Goal: Information Seeking & Learning: Learn about a topic

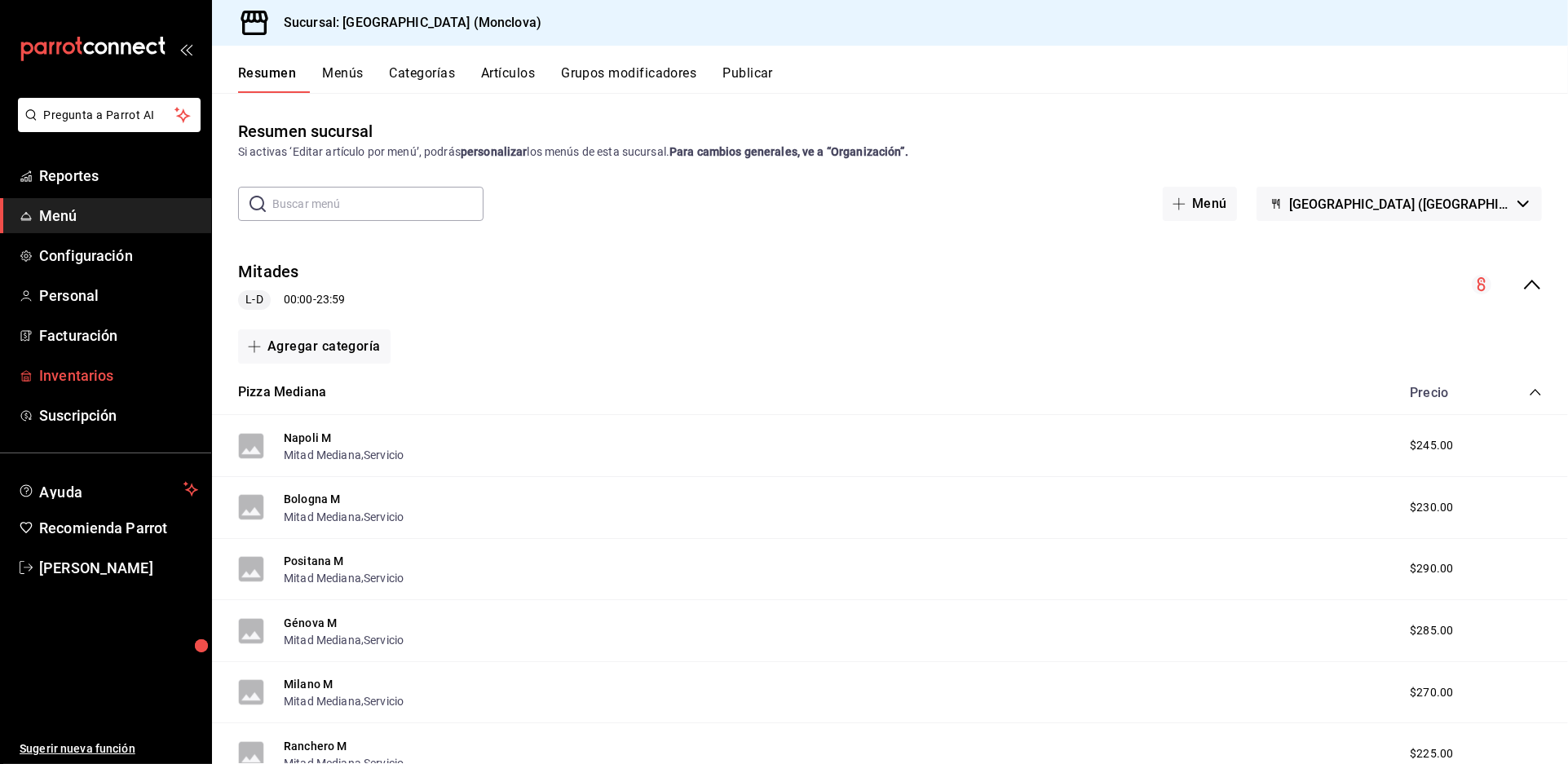
click at [113, 386] on span "Inventarios" at bounding box center [118, 375] width 159 height 22
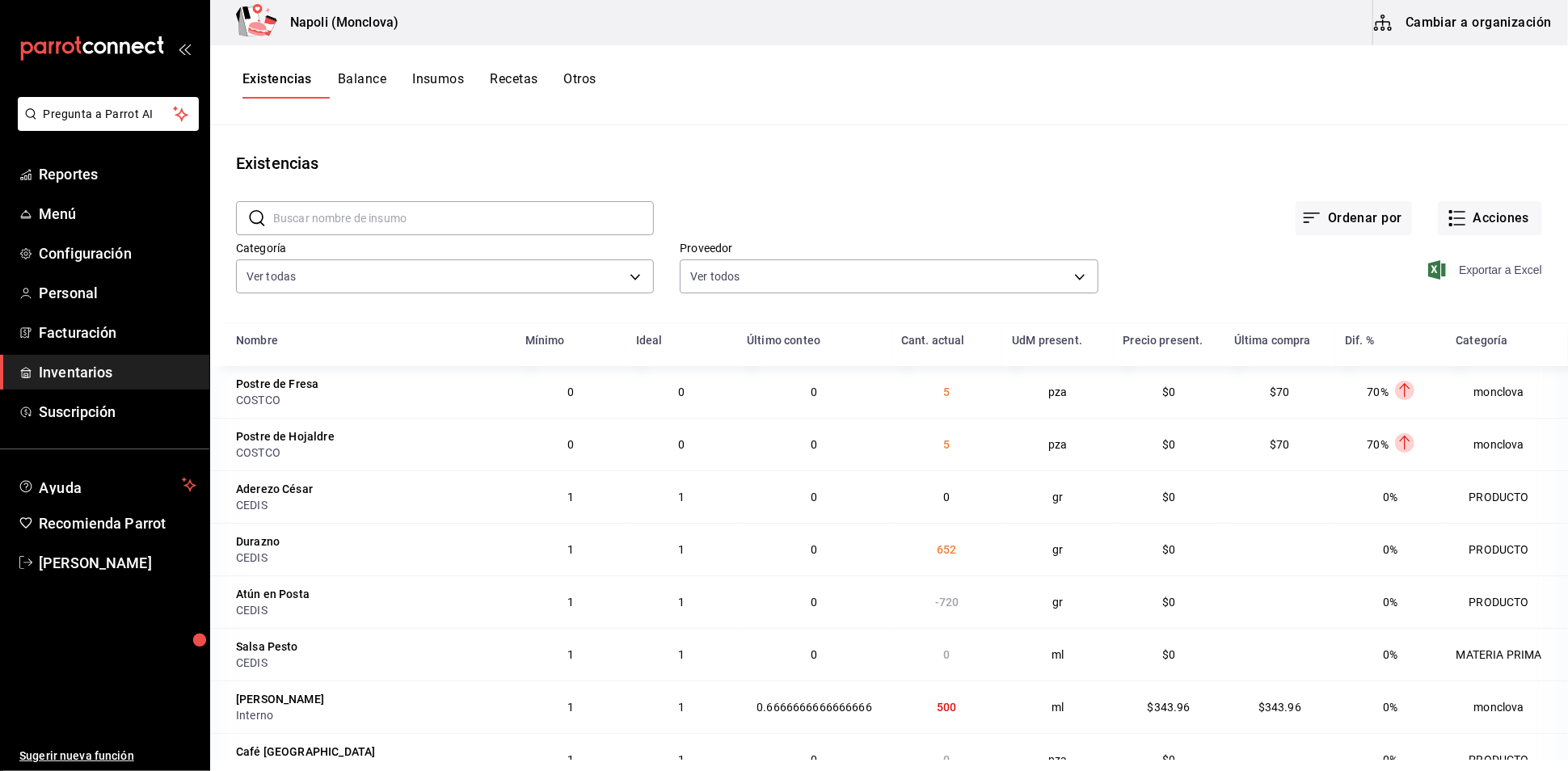
click at [1473, 279] on span "Exportar a Excel" at bounding box center [1486, 270] width 111 height 20
click at [71, 185] on span "Reportes" at bounding box center [117, 174] width 157 height 22
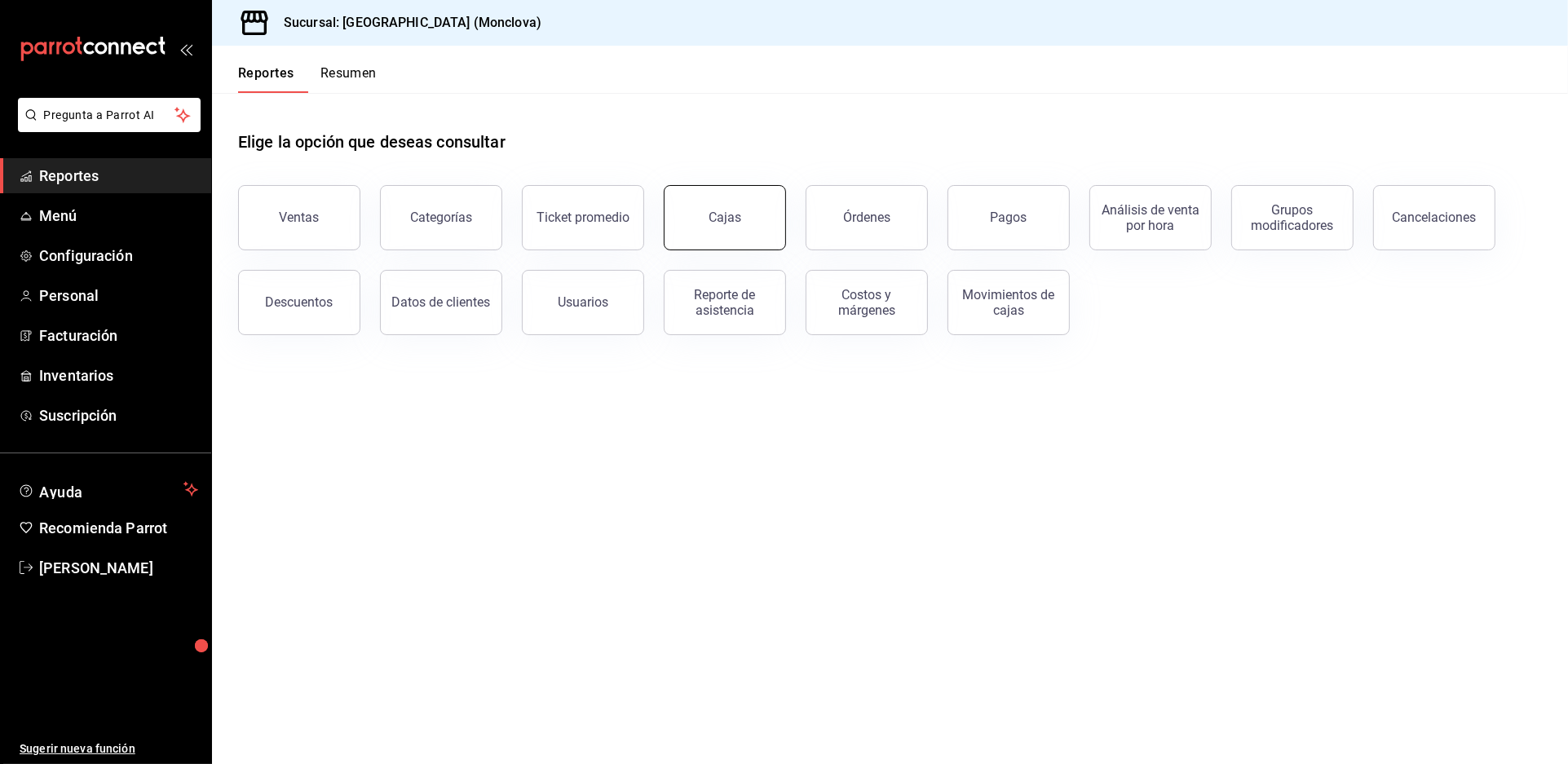
click at [696, 241] on link "Cajas" at bounding box center [724, 218] width 122 height 65
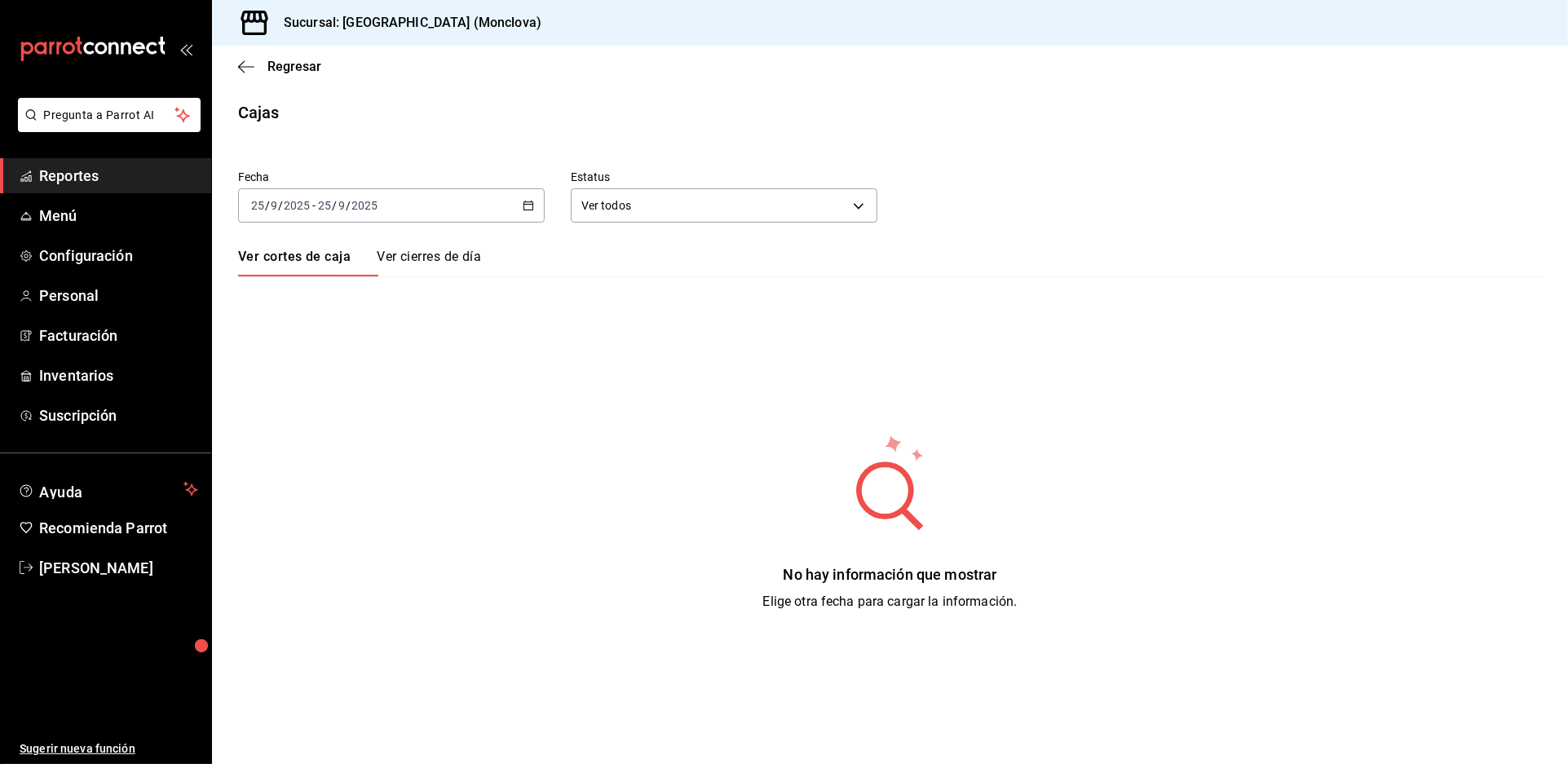
click at [533, 211] on icon "button" at bounding box center [528, 205] width 12 height 12
click at [344, 443] on li "Rango de fechas" at bounding box center [315, 438] width 152 height 36
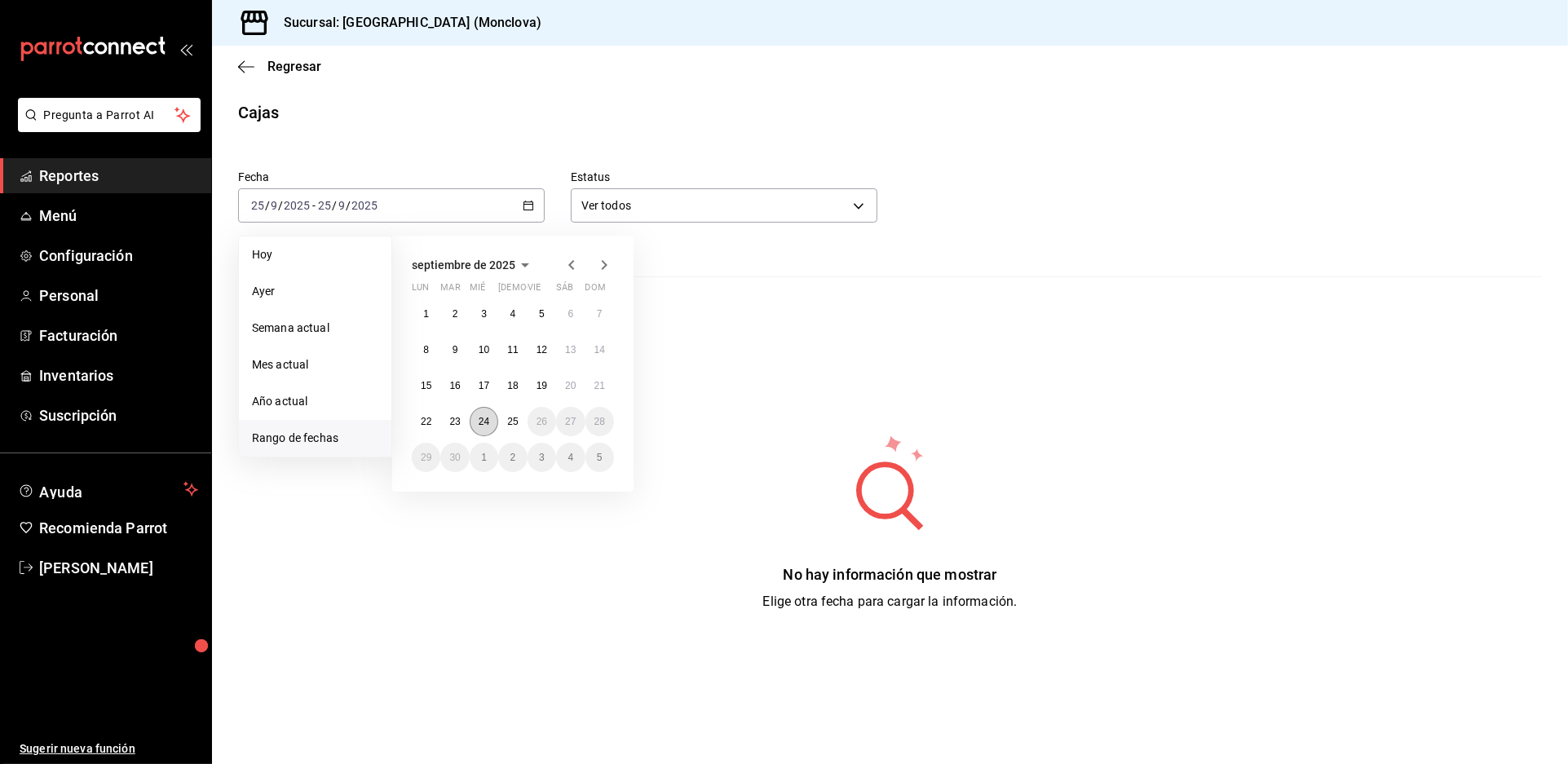
click at [489, 427] on abbr "24" at bounding box center [484, 421] width 11 height 12
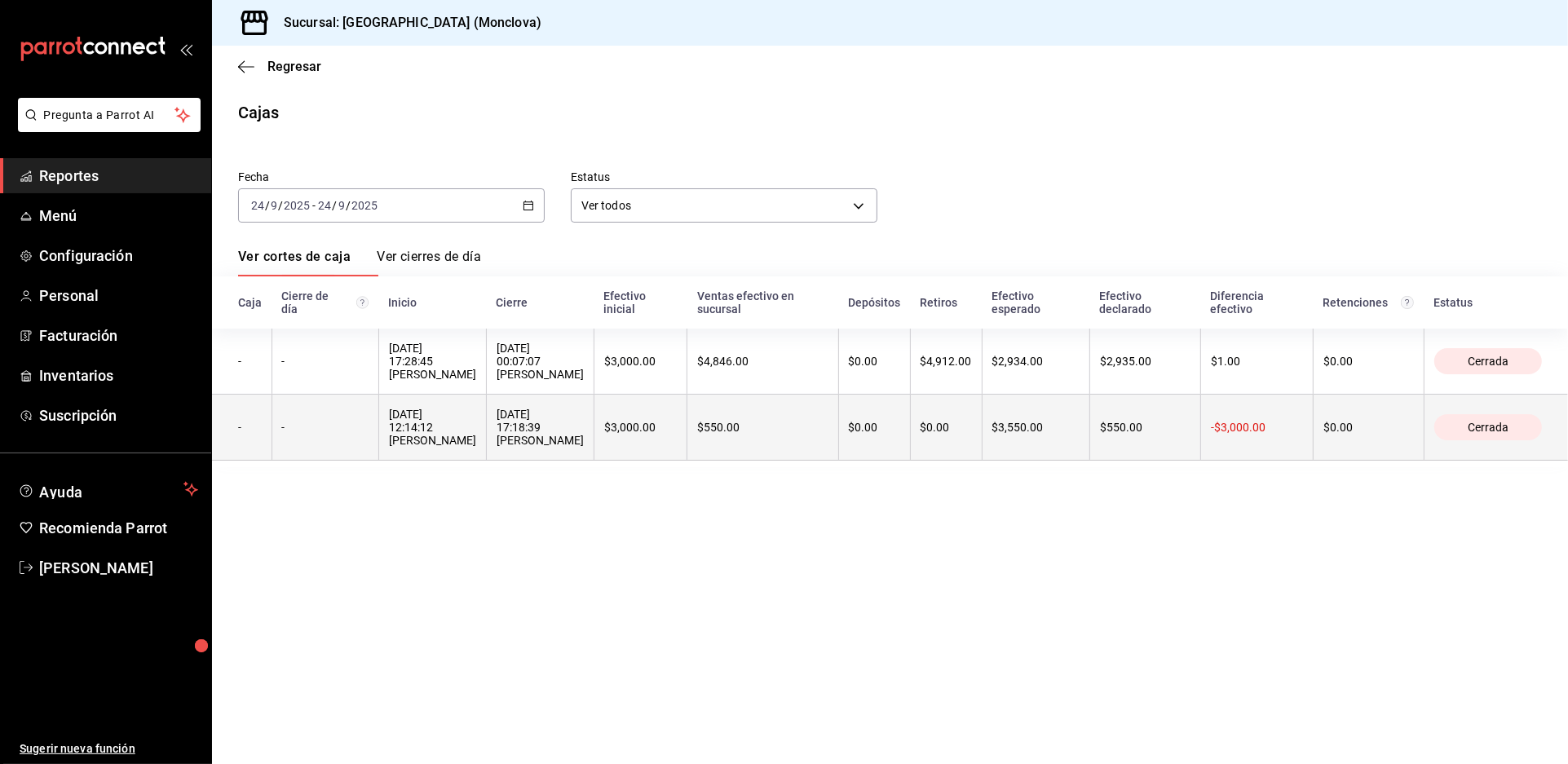
click at [584, 447] on div "[DATE] 17:18:39 [PERSON_NAME]" at bounding box center [540, 427] width 87 height 39
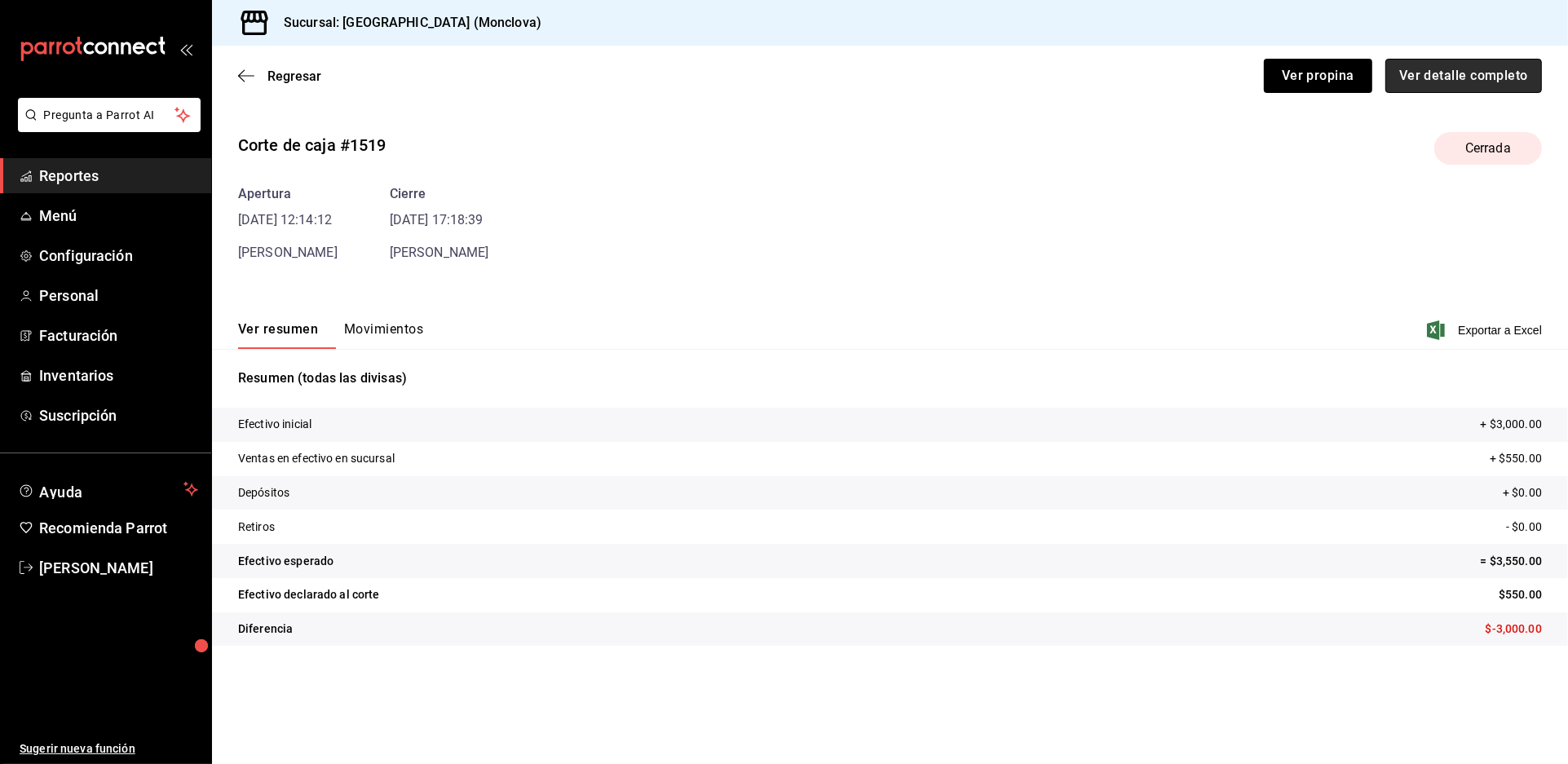
click at [1437, 93] on button "Ver detalle completo" at bounding box center [1463, 76] width 157 height 34
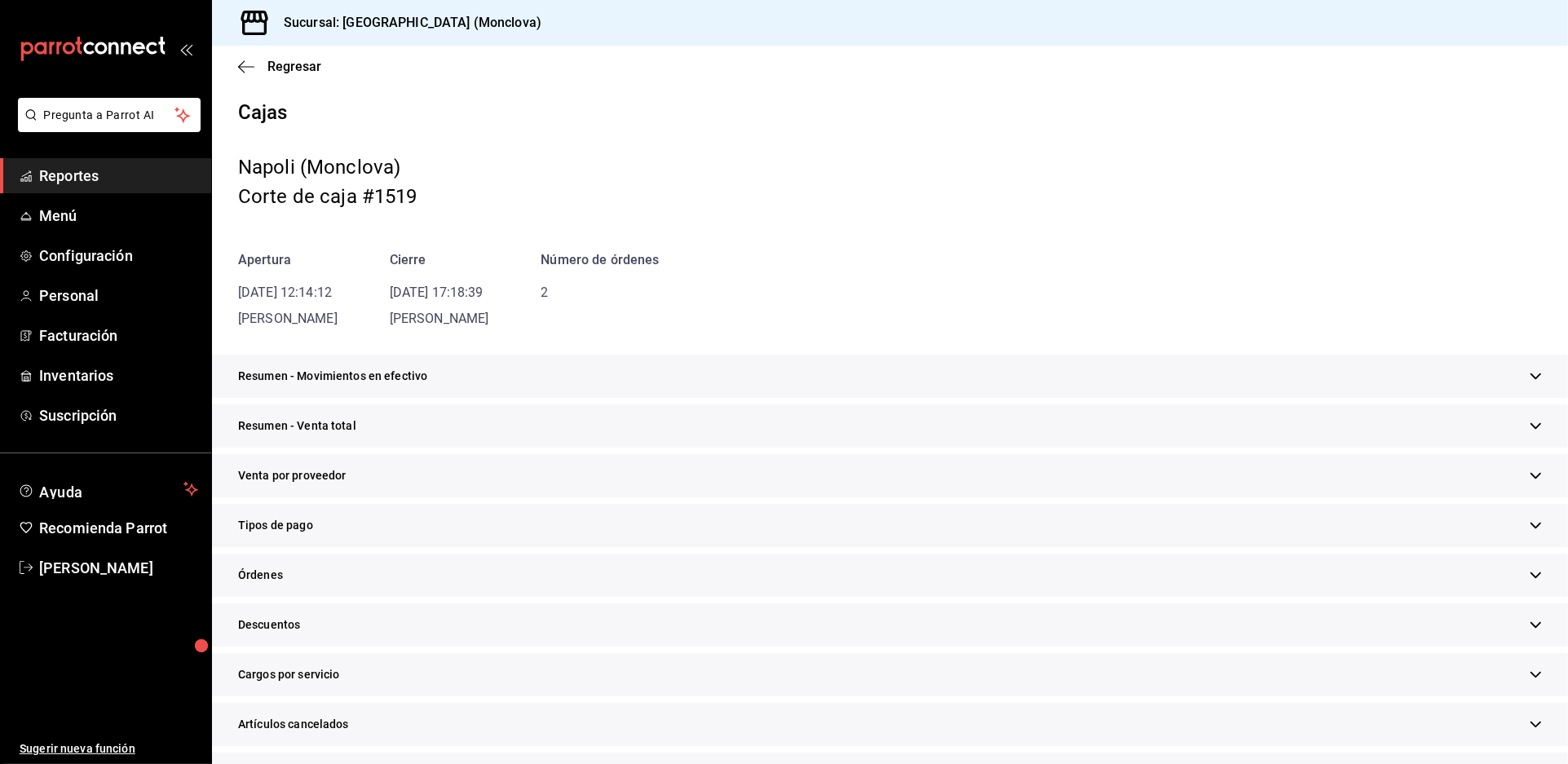
click at [740, 448] on div "Resumen - Venta total" at bounding box center [890, 426] width 1356 height 44
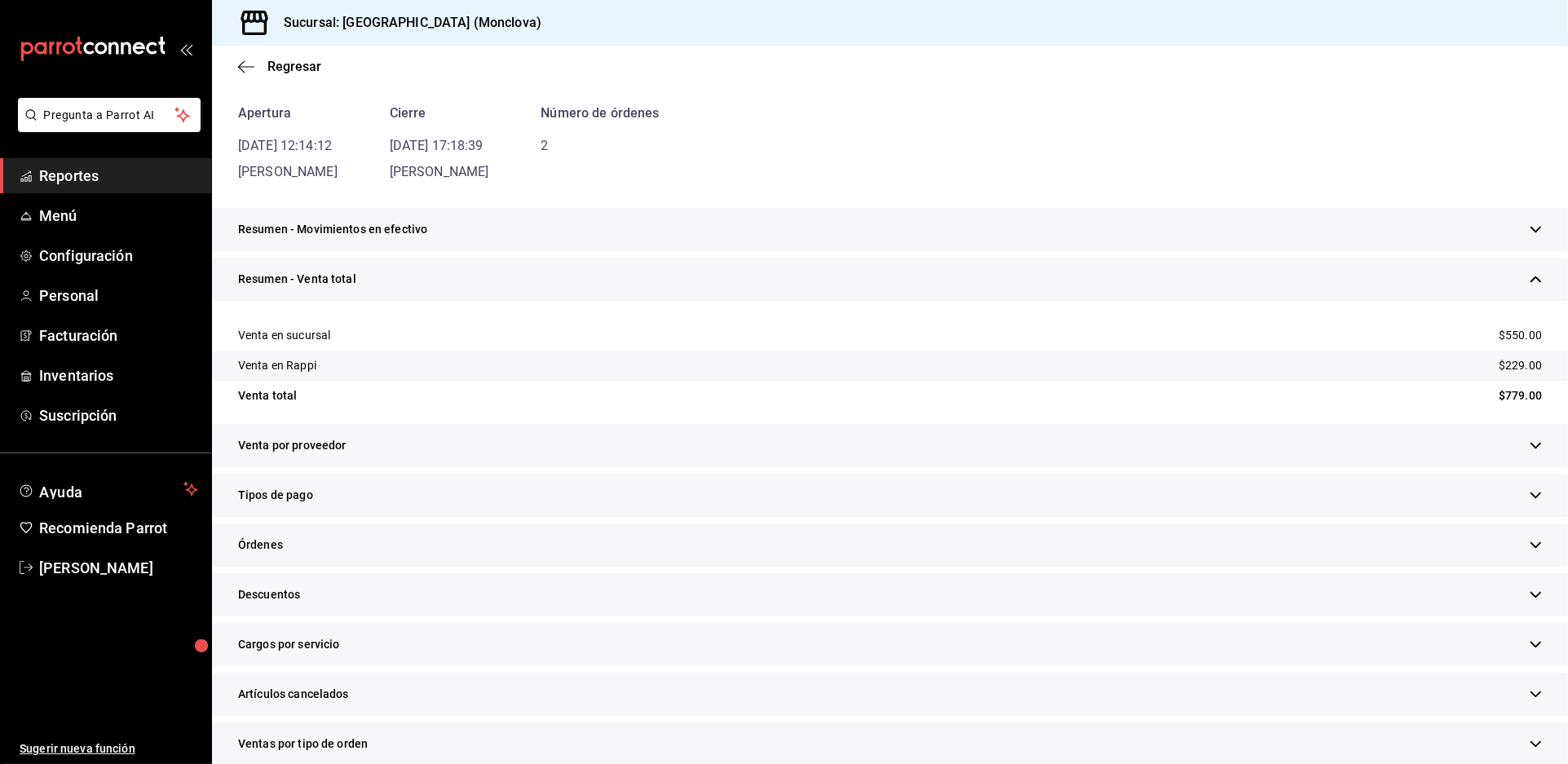
scroll to position [362, 0]
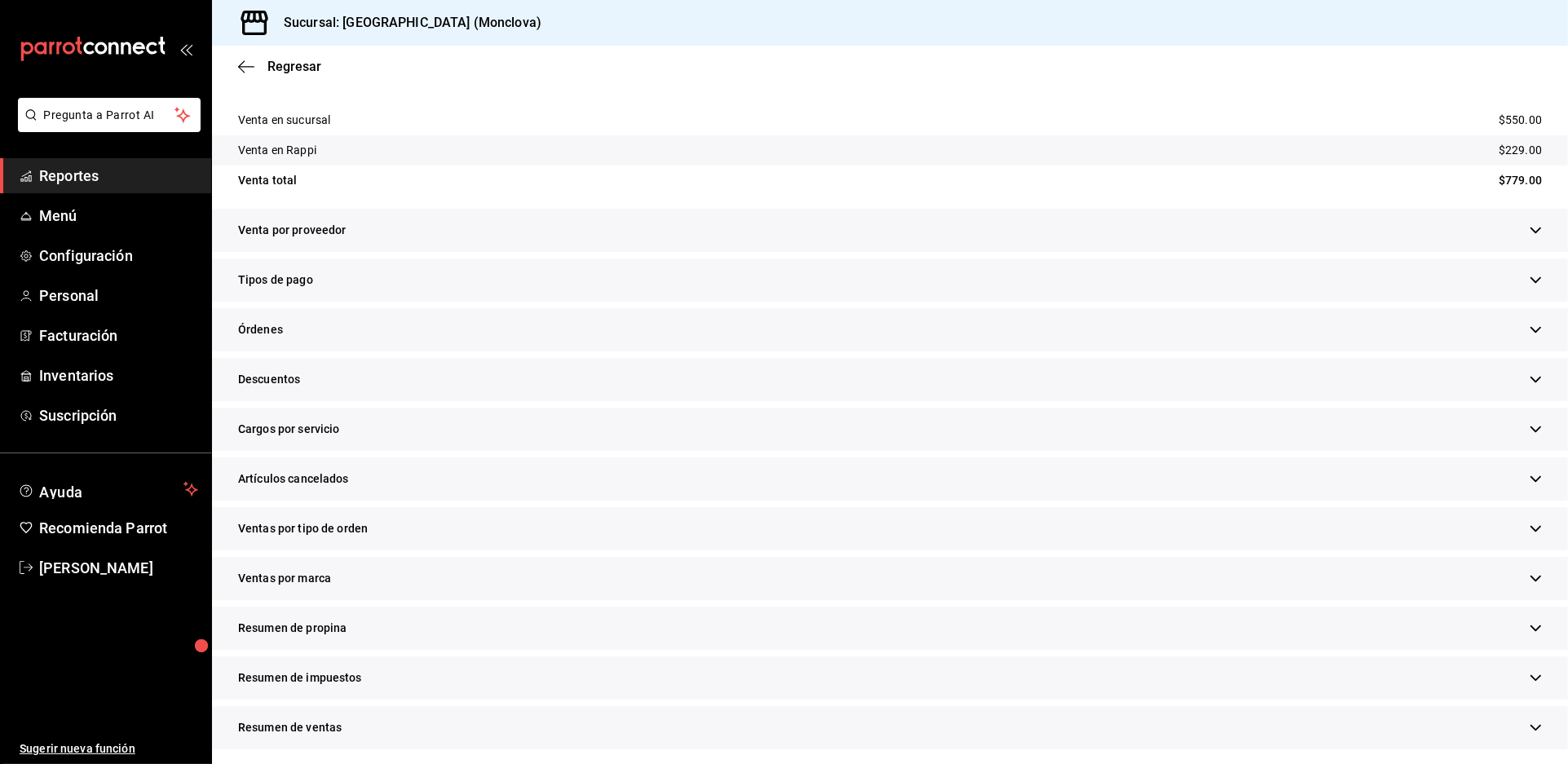
drag, startPoint x: 556, startPoint y: 483, endPoint x: 552, endPoint y: 493, distance: 10.8
click at [552, 401] on div "Descuentos" at bounding box center [890, 380] width 1356 height 44
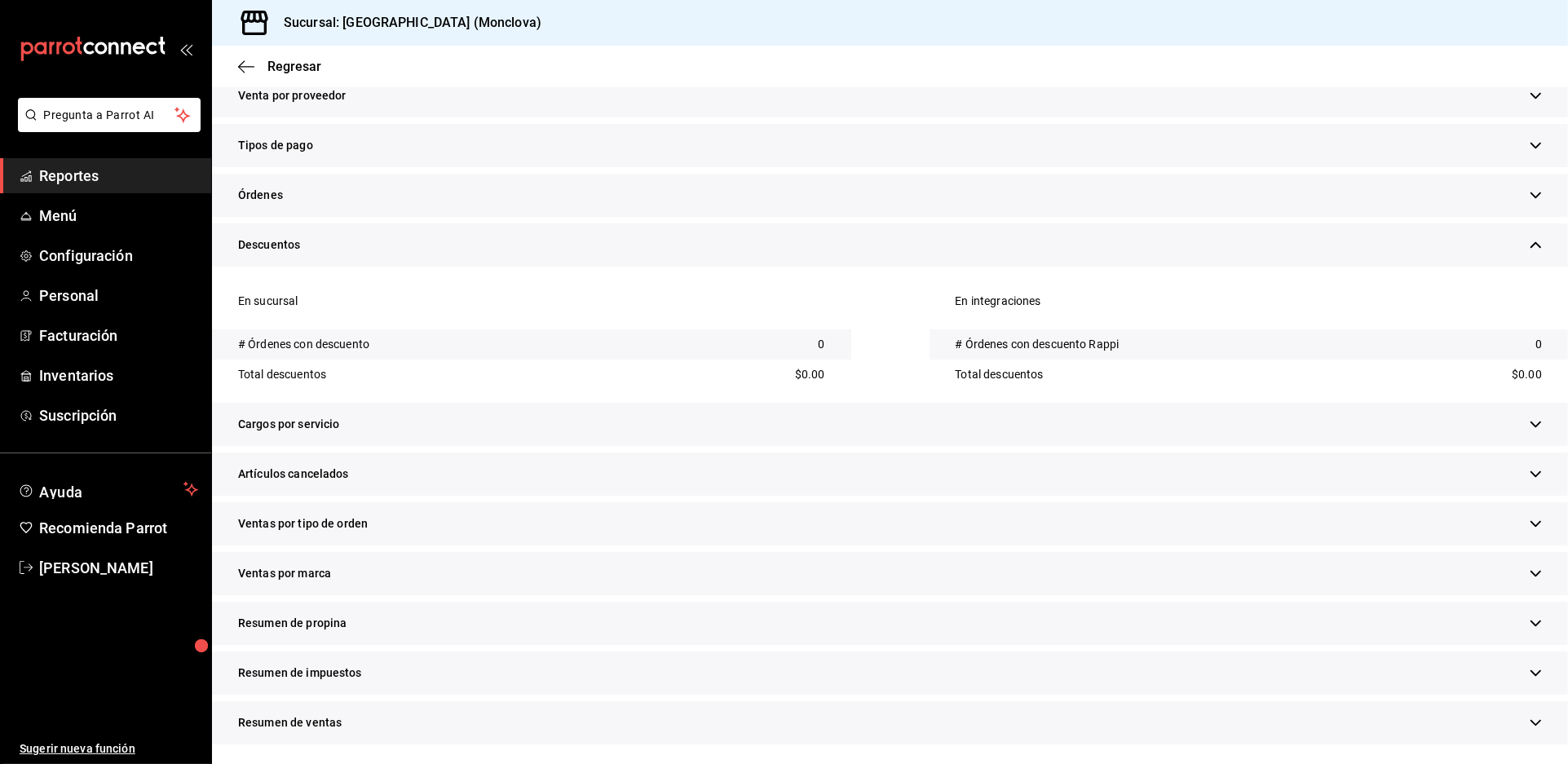
scroll to position [633, 0]
click at [522, 493] on div "Artículos cancelados" at bounding box center [890, 474] width 1356 height 44
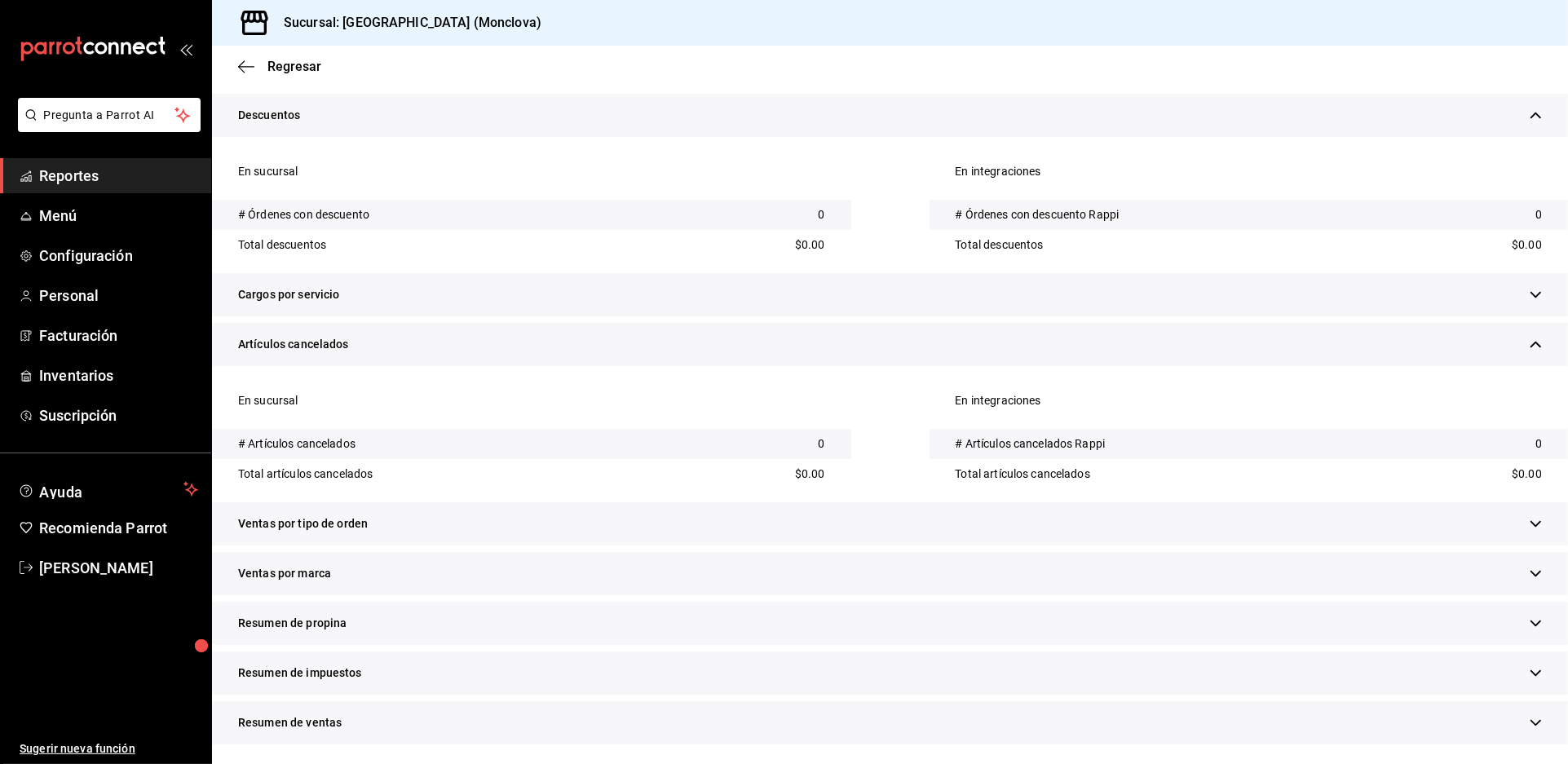
click at [520, 502] on div "Ventas por tipo de orden" at bounding box center [890, 524] width 1356 height 44
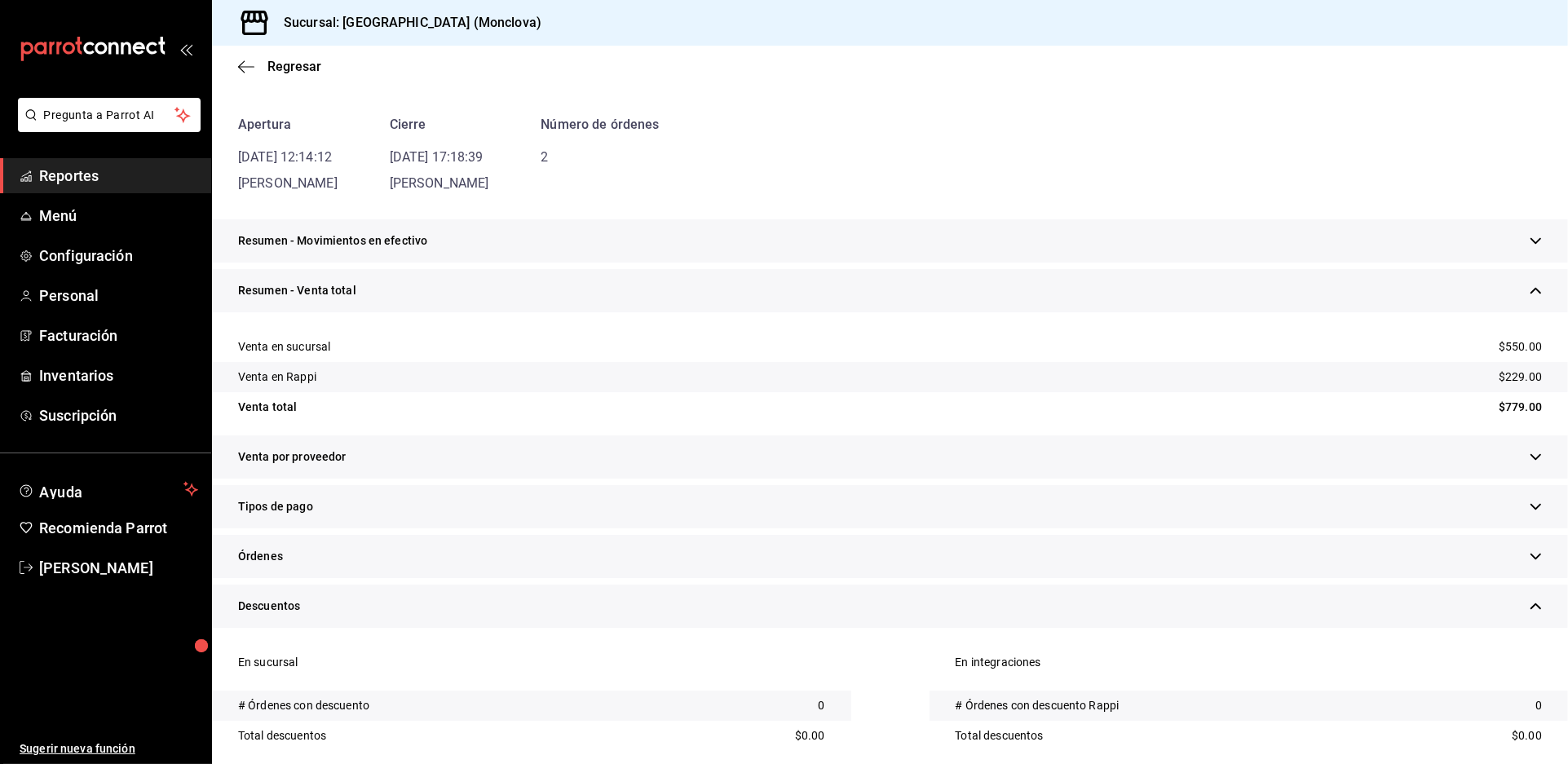
scroll to position [0, 0]
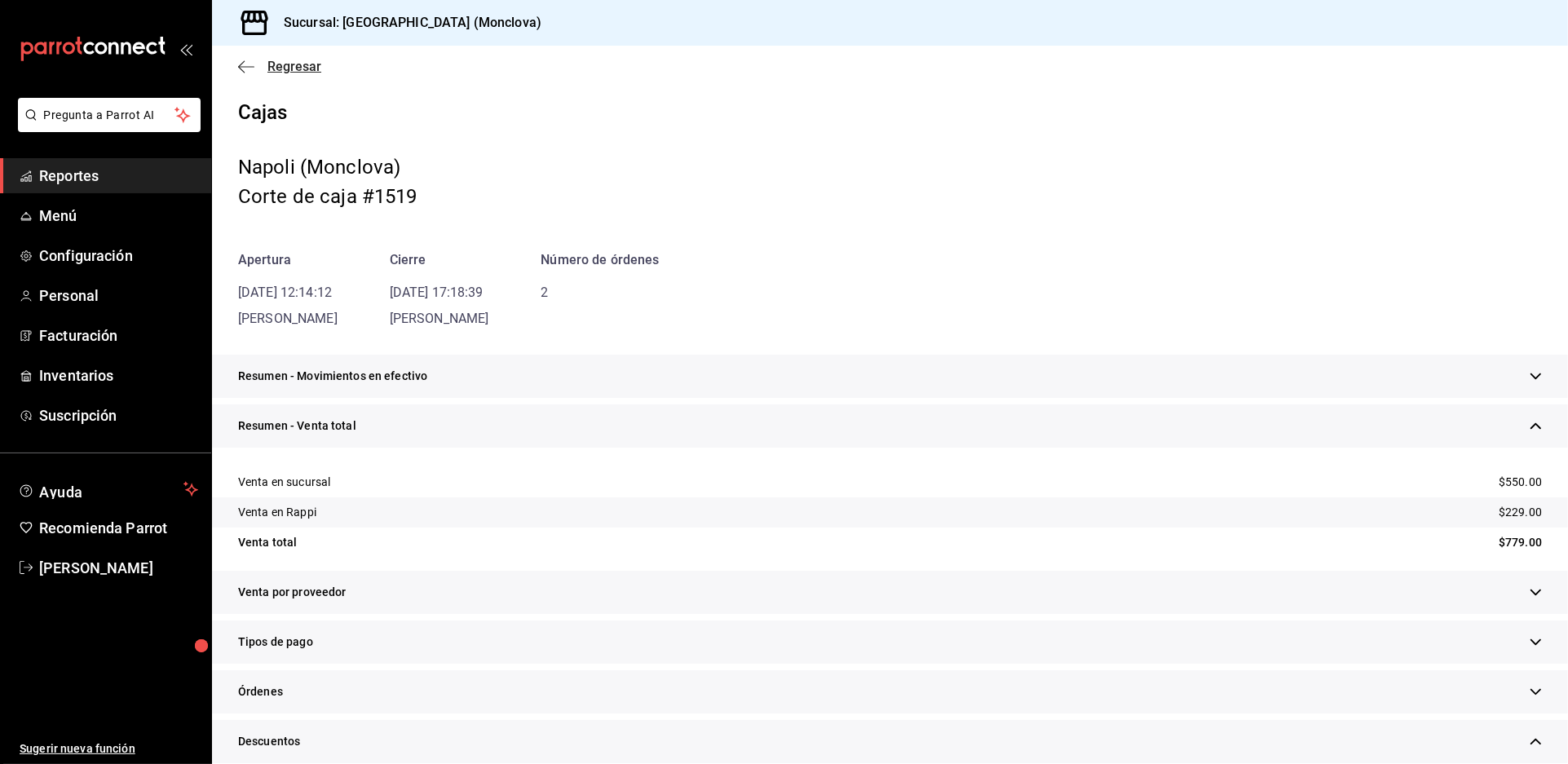
click at [281, 74] on span "Regresar" at bounding box center [294, 66] width 53 height 15
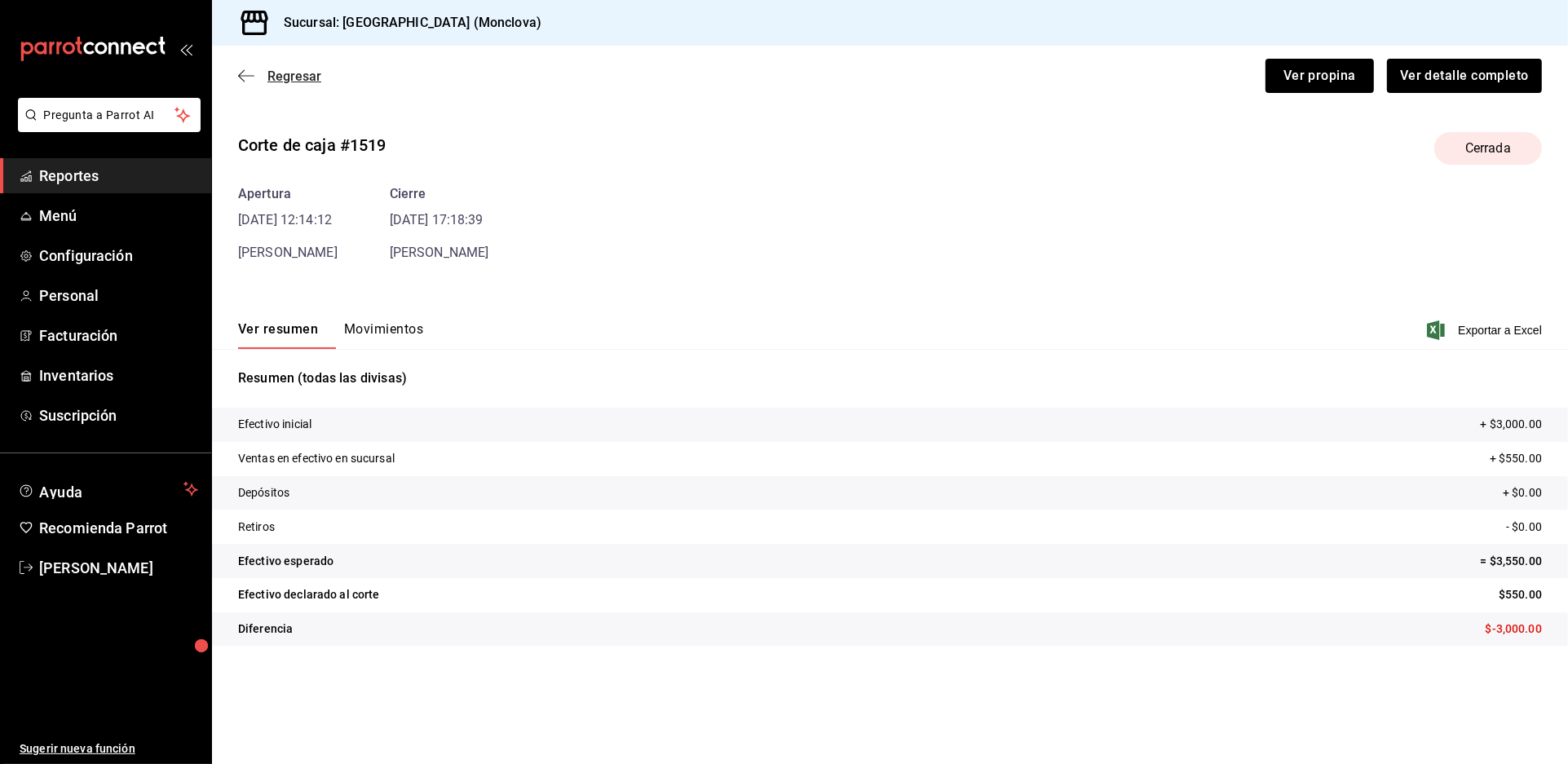
click at [289, 84] on span "Regresar" at bounding box center [294, 76] width 53 height 15
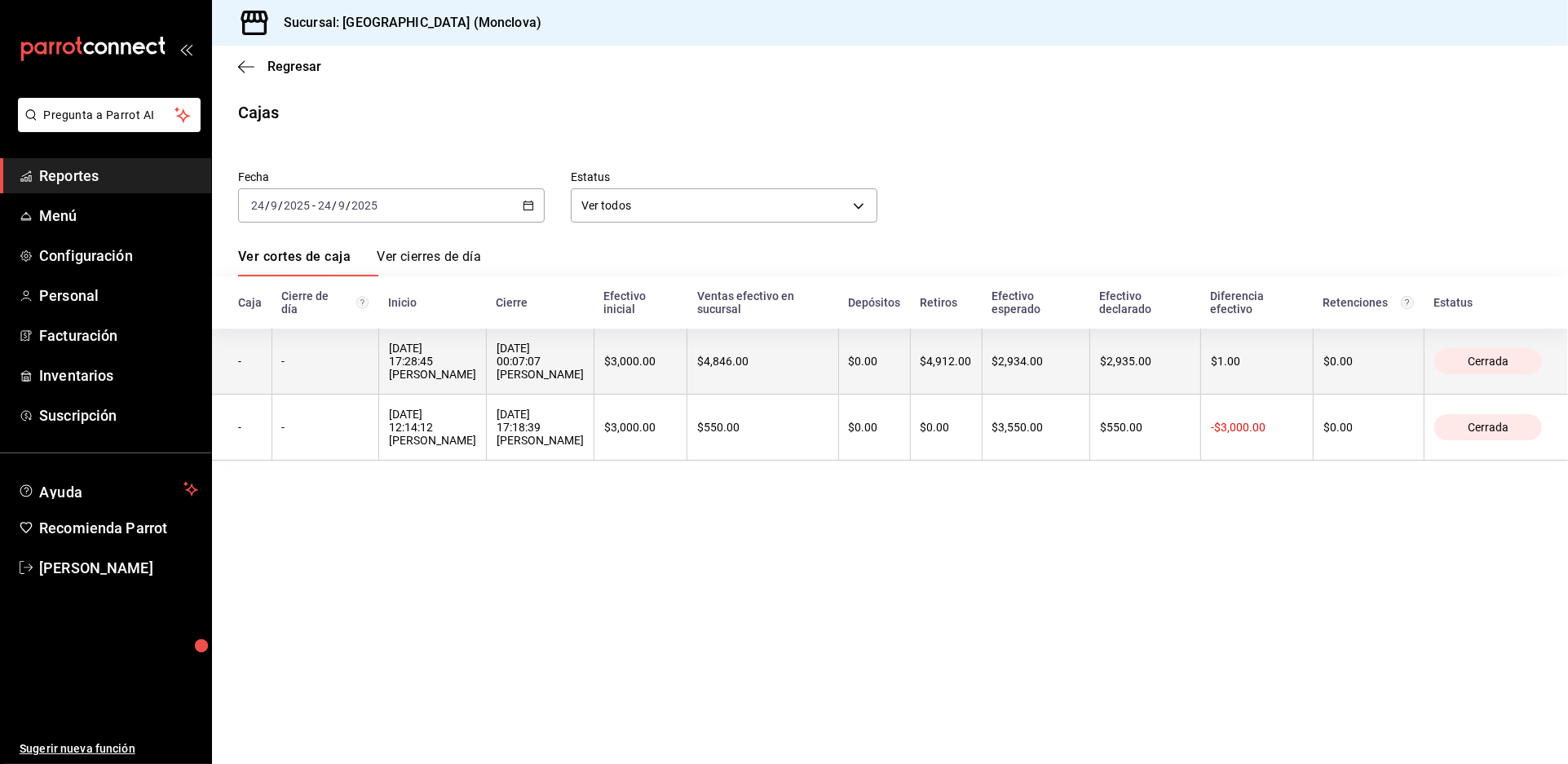
click at [476, 381] on div "[DATE] 17:28:45 [PERSON_NAME]" at bounding box center [432, 361] width 87 height 39
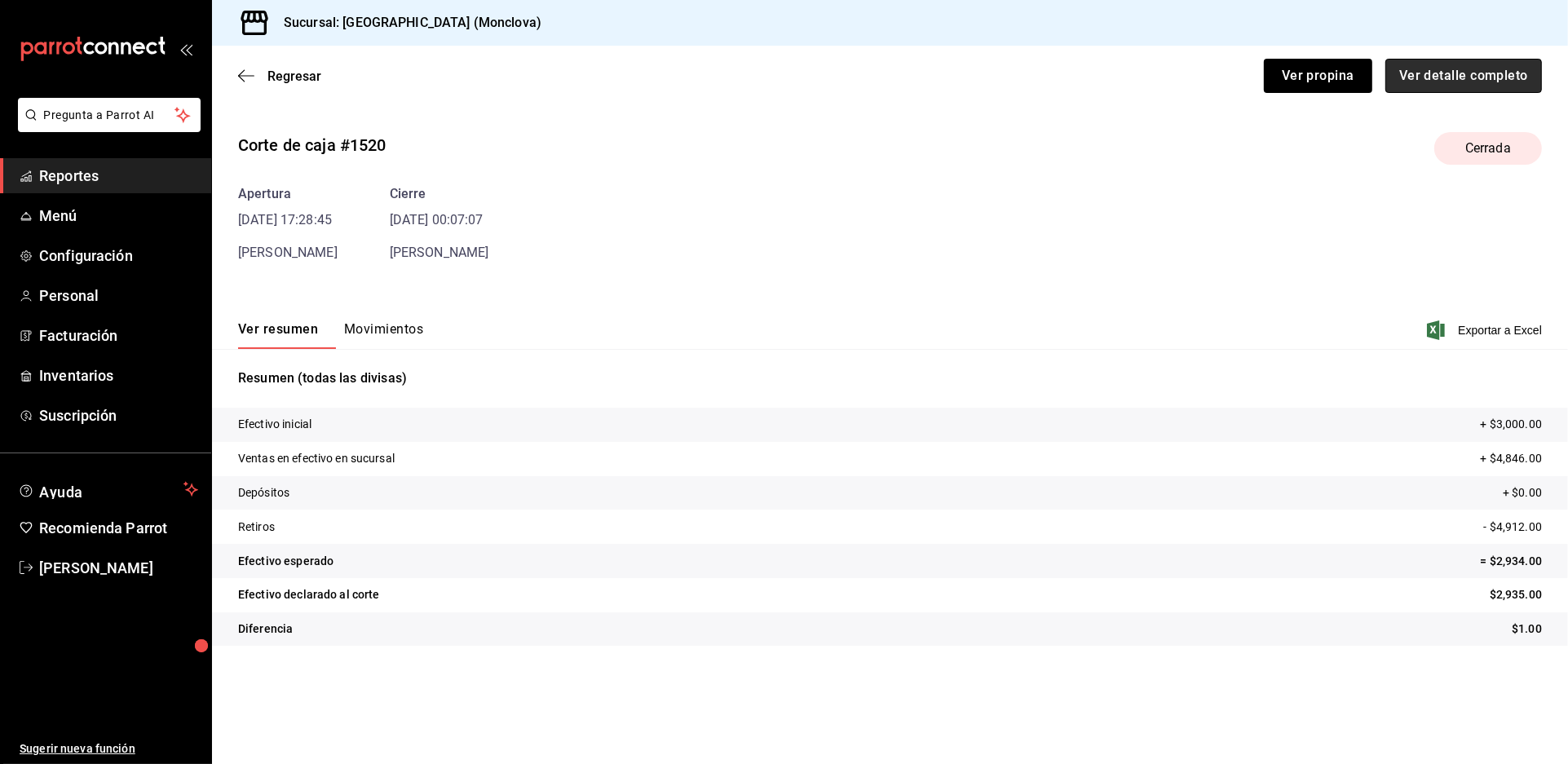
click at [1441, 85] on button "Ver detalle completo" at bounding box center [1463, 76] width 157 height 34
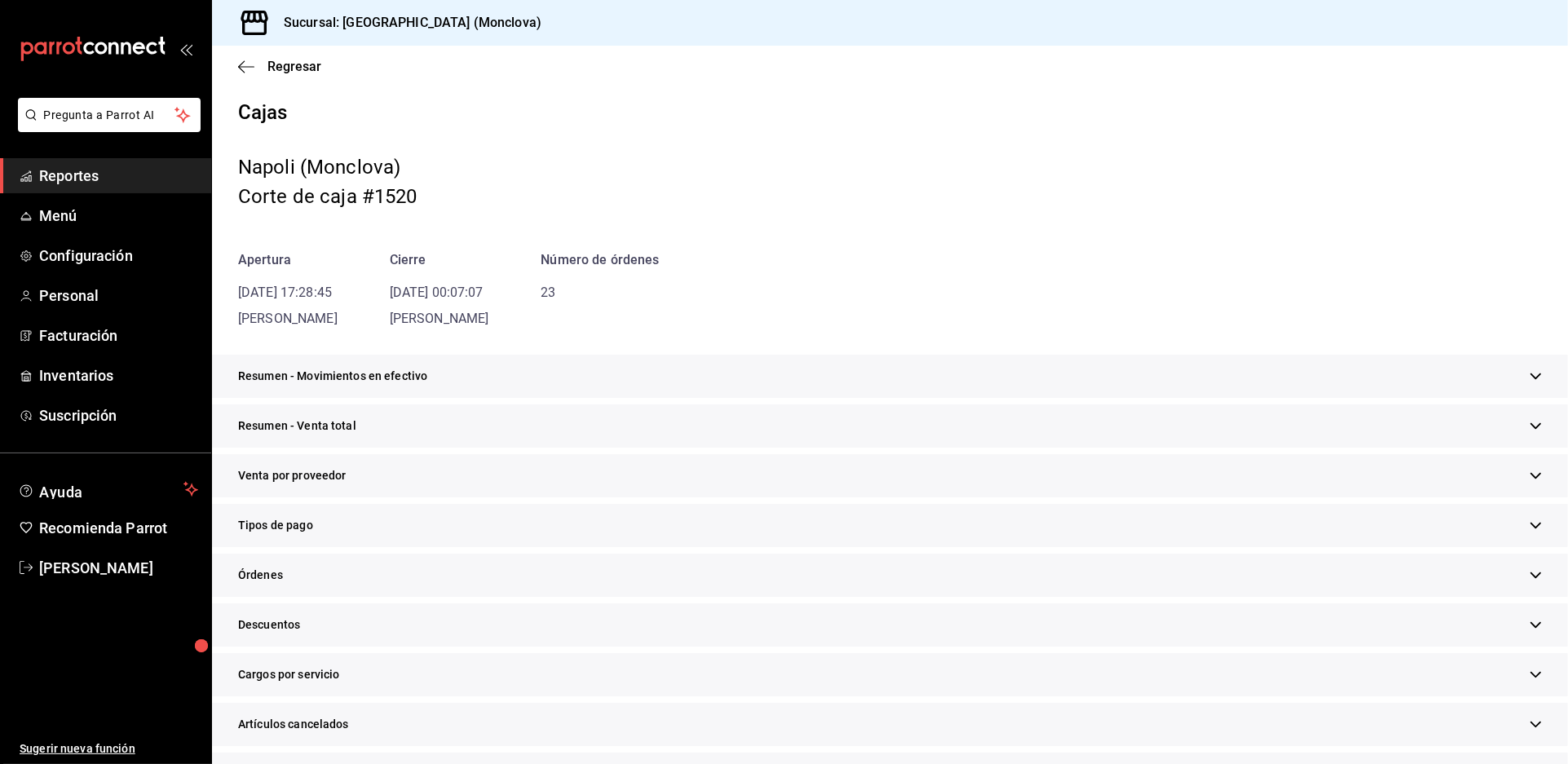
click at [927, 398] on div "Resumen - Movimientos en efectivo" at bounding box center [890, 376] width 1356 height 44
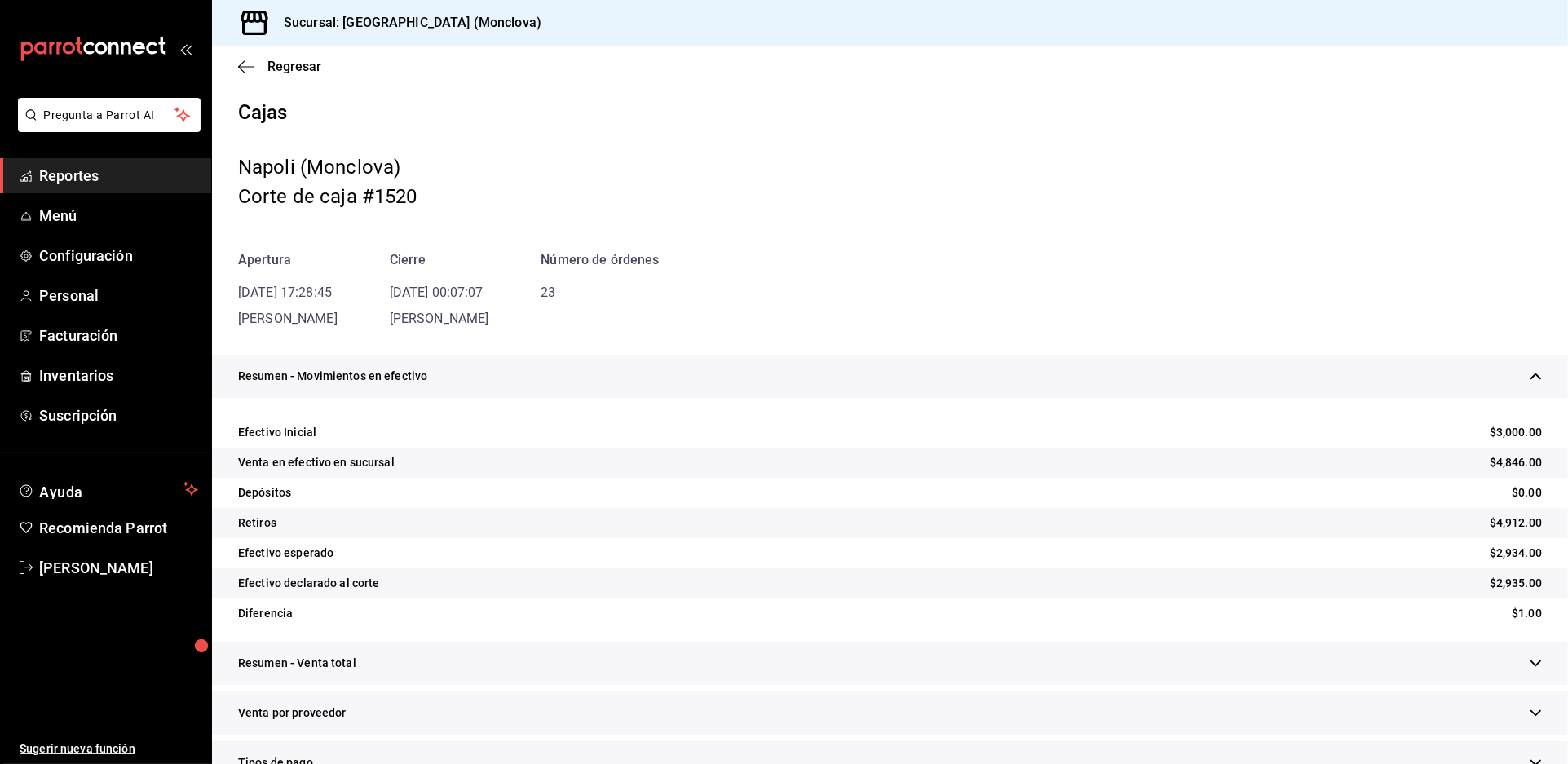
drag, startPoint x: 927, startPoint y: 401, endPoint x: 878, endPoint y: 473, distance: 87.1
click at [927, 398] on div "Resumen - Movimientos en efectivo" at bounding box center [890, 376] width 1356 height 44
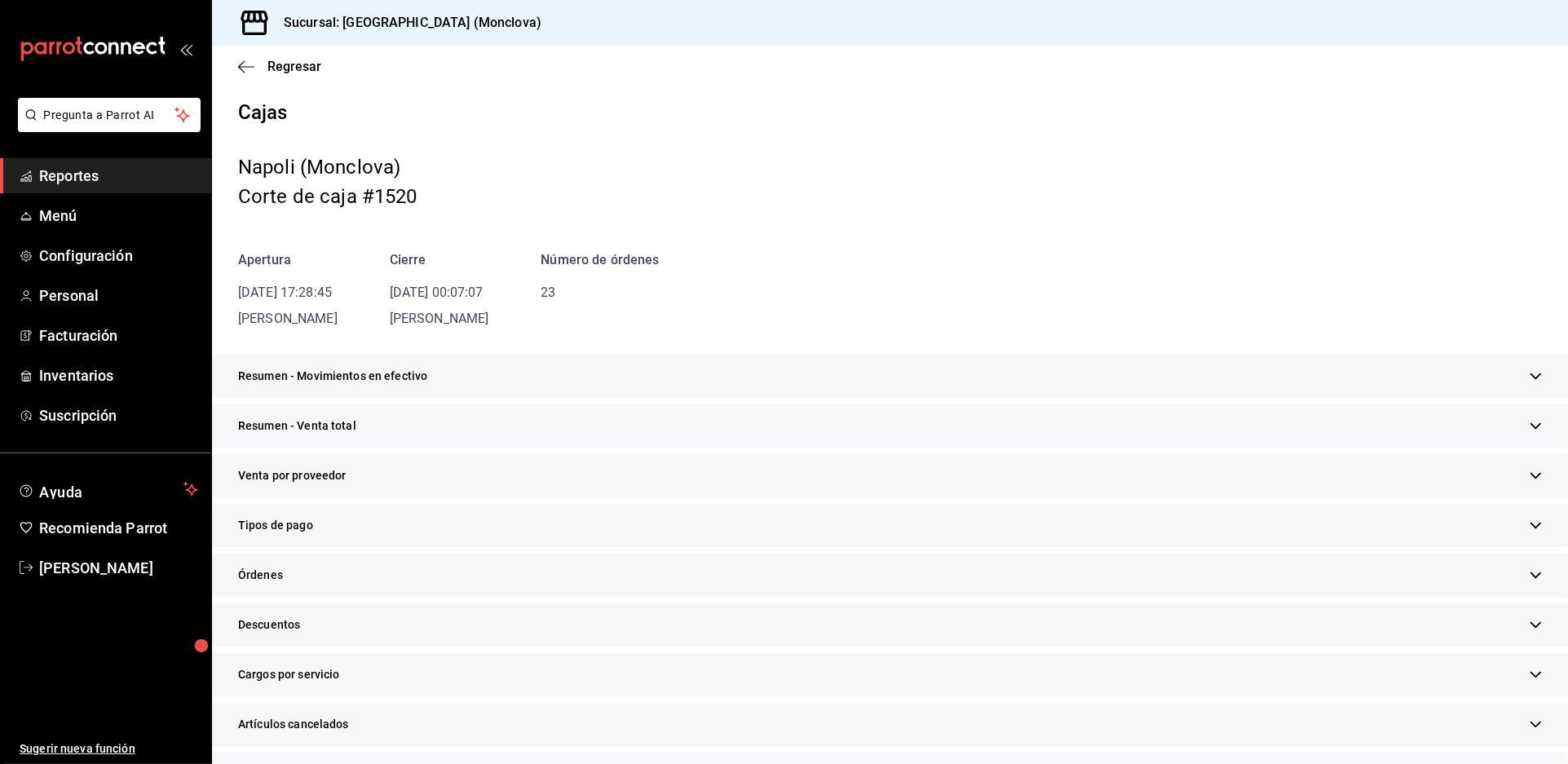
click at [884, 448] on div "Resumen - Venta total" at bounding box center [890, 426] width 1356 height 44
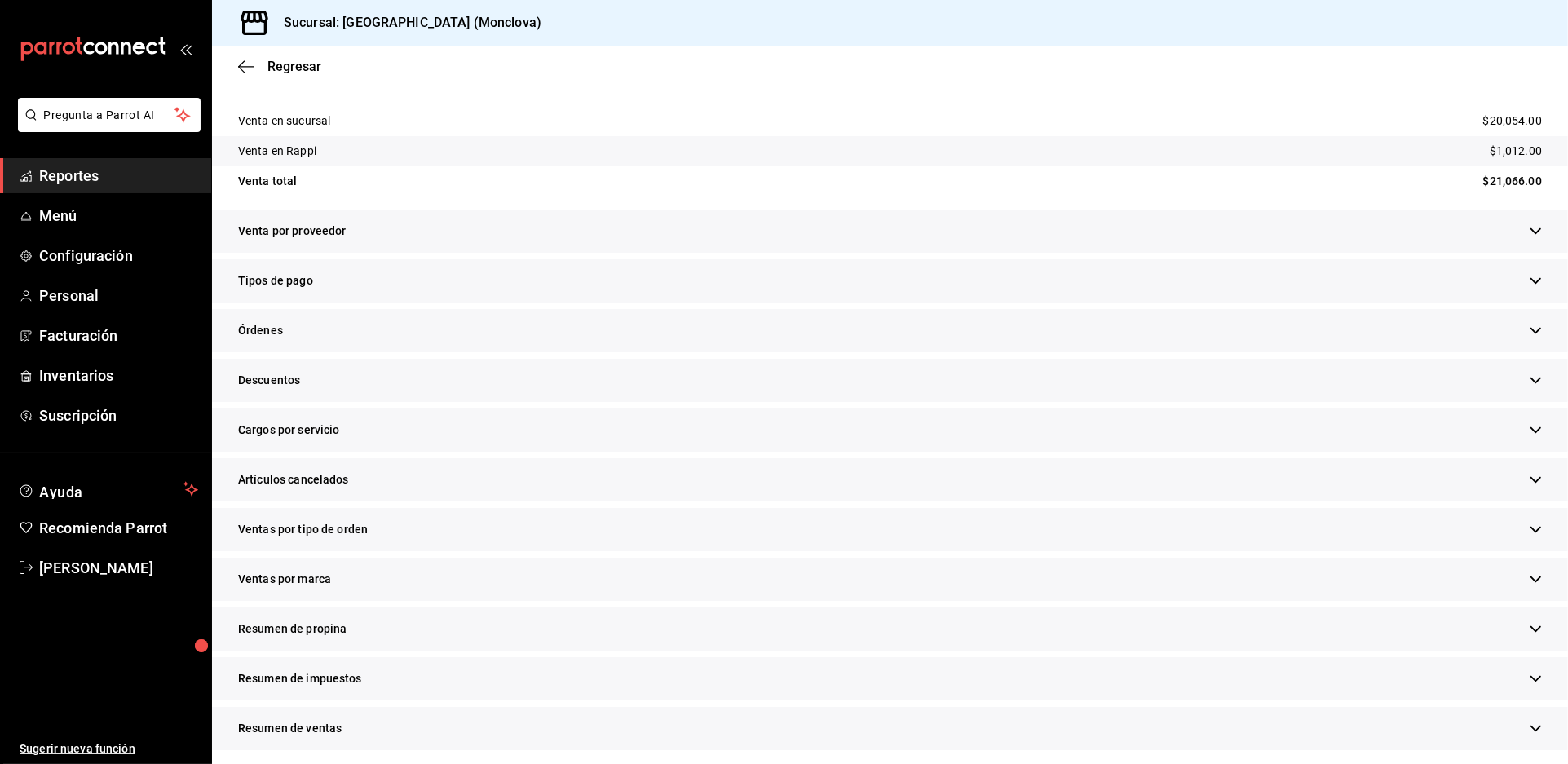
scroll to position [362, 0]
click at [542, 401] on div "Descuentos" at bounding box center [890, 380] width 1356 height 44
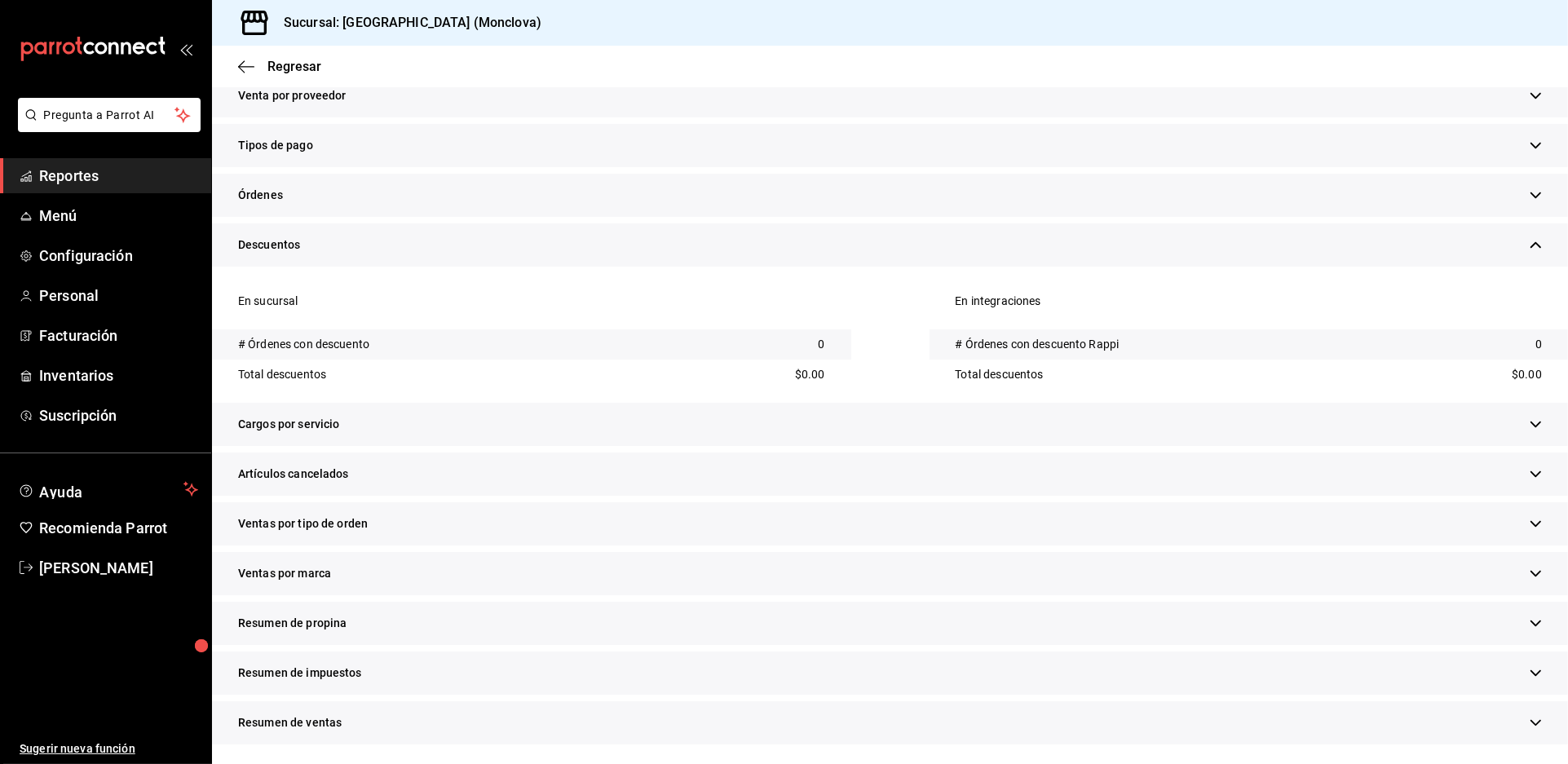
scroll to position [698, 0]
click at [561, 452] on div "Artículos cancelados" at bounding box center [890, 474] width 1356 height 44
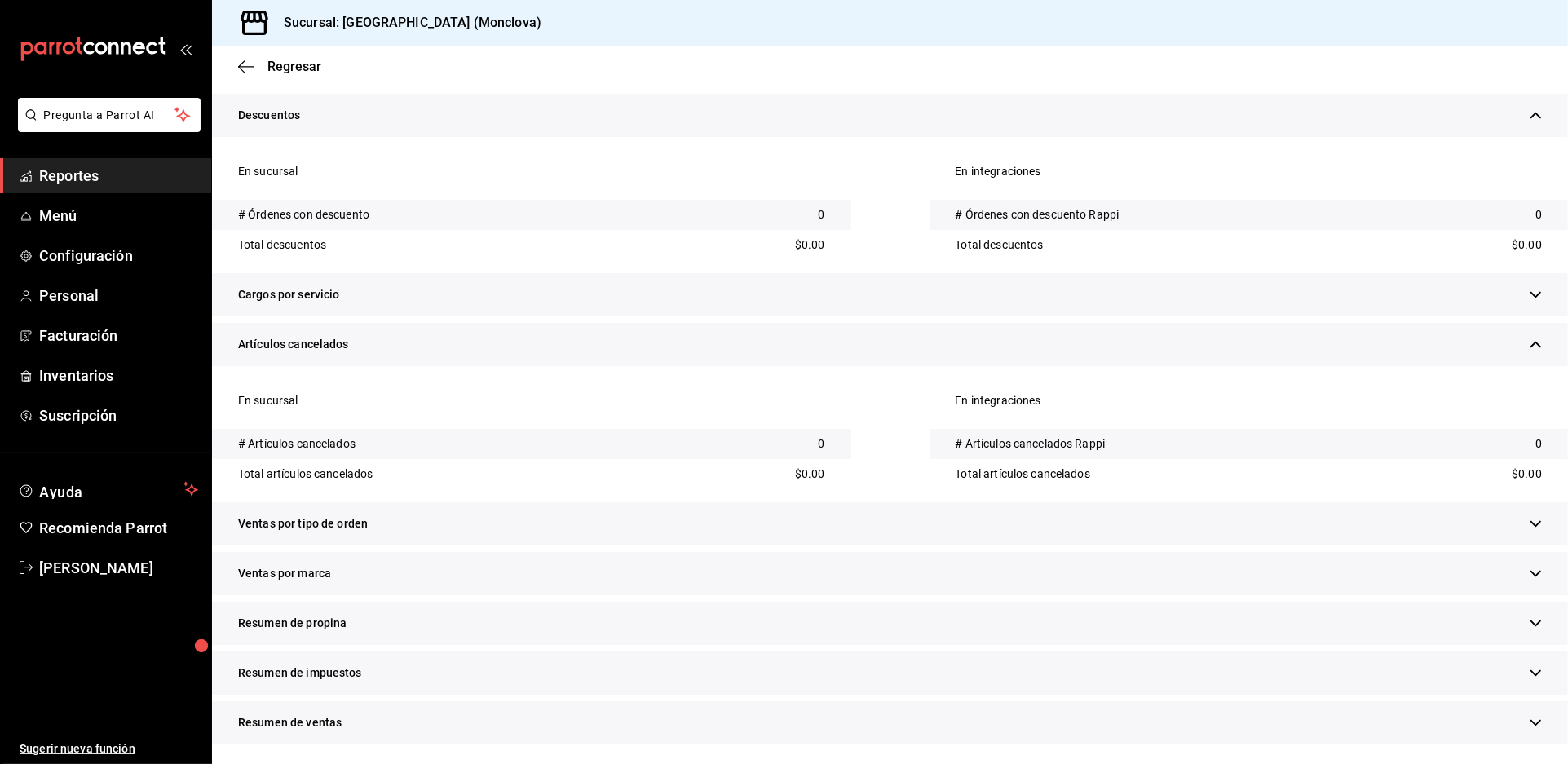
scroll to position [854, 0]
click at [623, 502] on div "Ventas por tipo de orden" at bounding box center [890, 524] width 1356 height 44
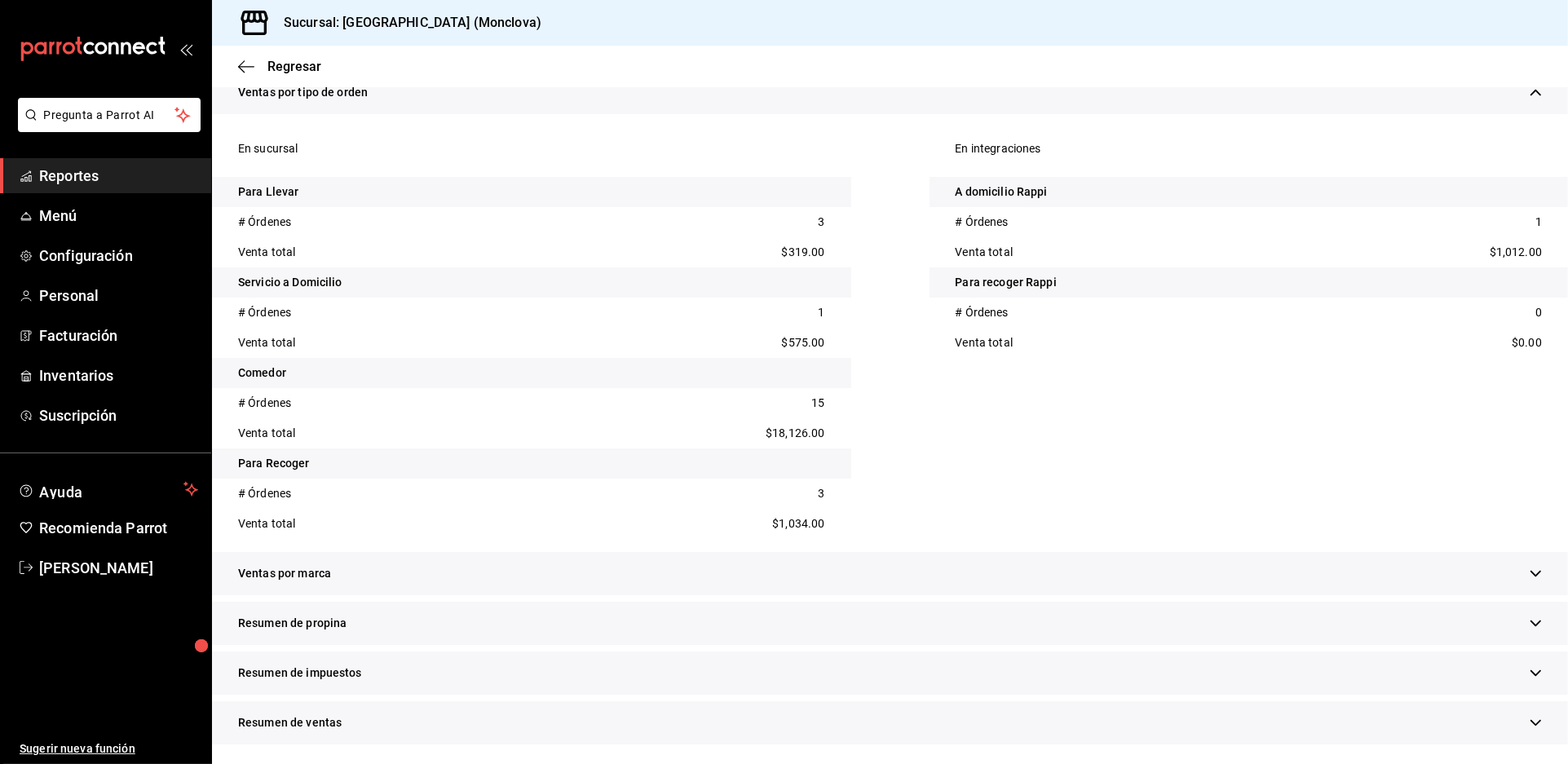
scroll to position [1294, 0]
click at [135, 193] on link "Reportes" at bounding box center [105, 176] width 211 height 35
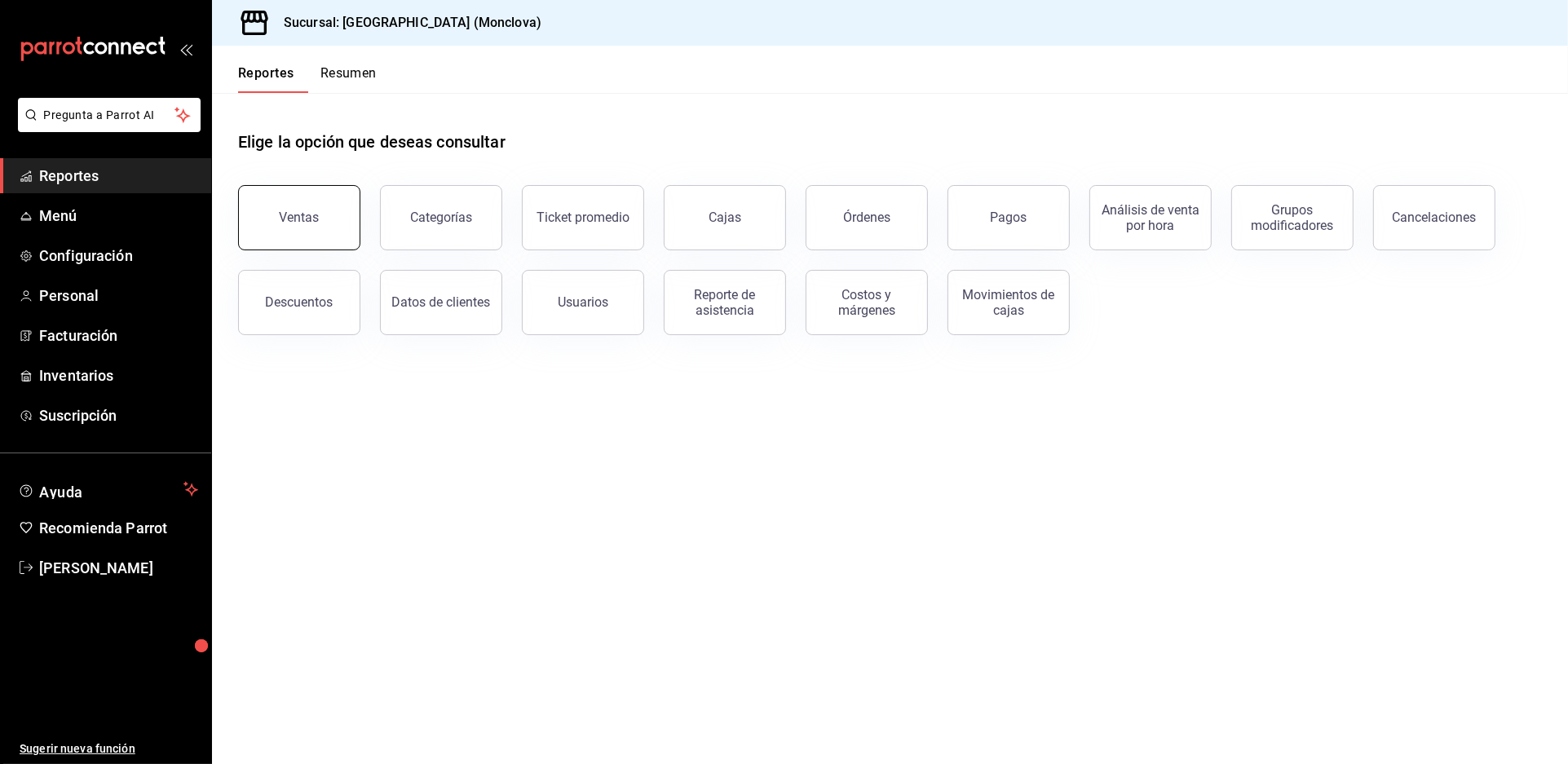
click at [300, 225] on div "Ventas" at bounding box center [300, 217] width 40 height 15
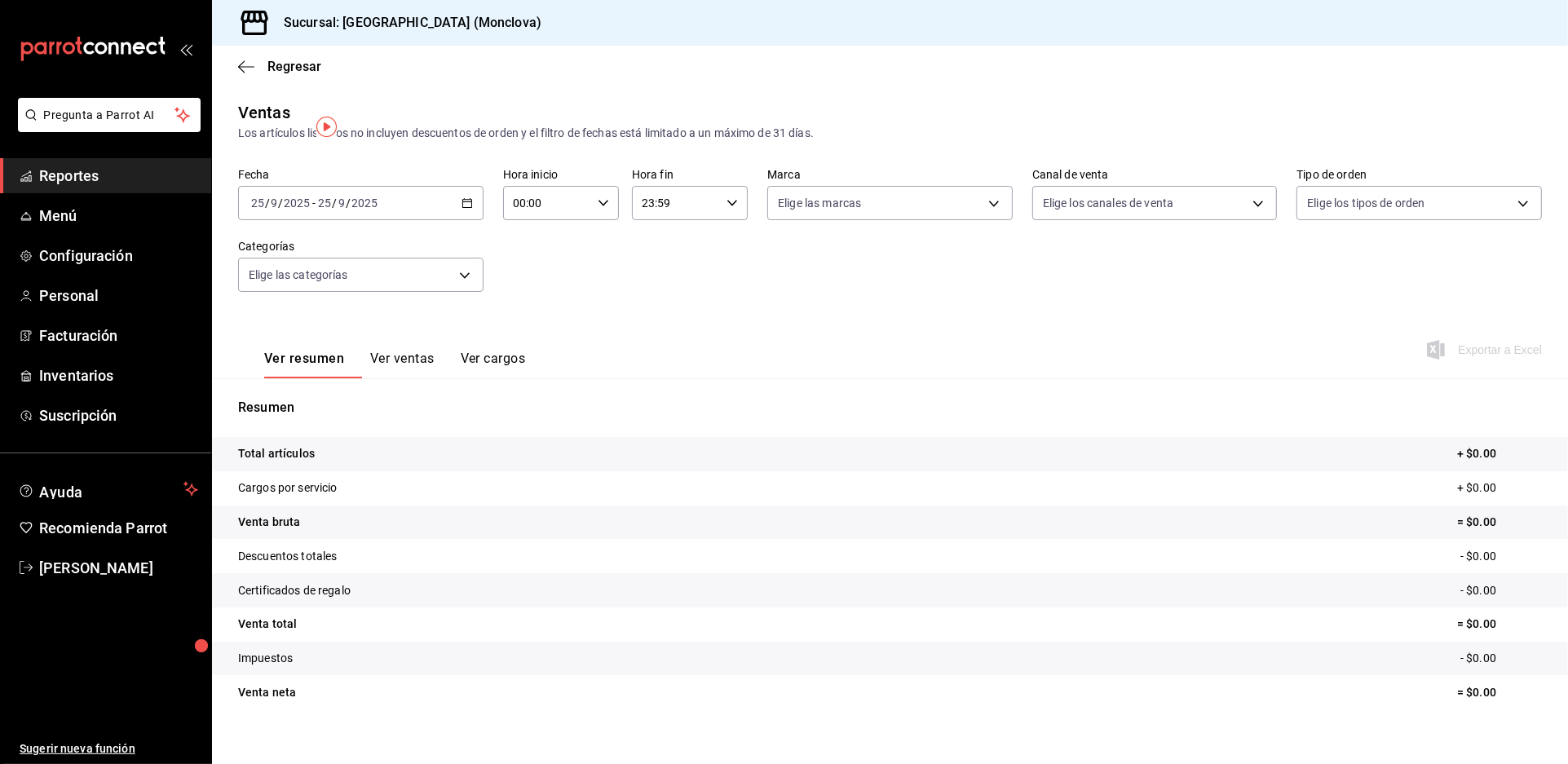
click at [479, 220] on div "[DATE] [DATE] - [DATE] [DATE]" at bounding box center [361, 203] width 246 height 34
click at [341, 404] on li "Rango de fechas" at bounding box center [315, 399] width 152 height 36
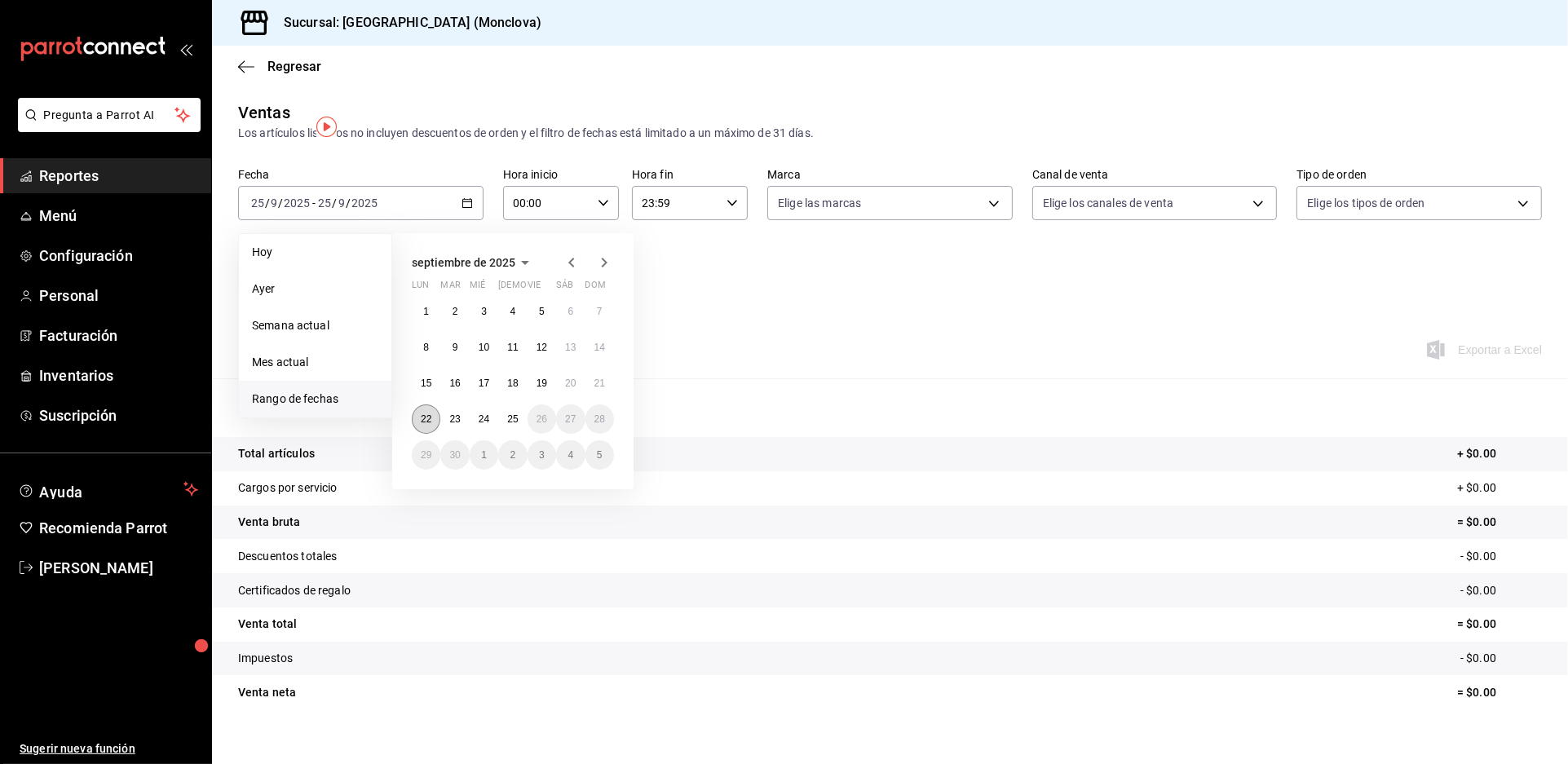
click at [427, 425] on abbr "22" at bounding box center [426, 419] width 11 height 12
click at [489, 425] on abbr "24" at bounding box center [484, 419] width 11 height 12
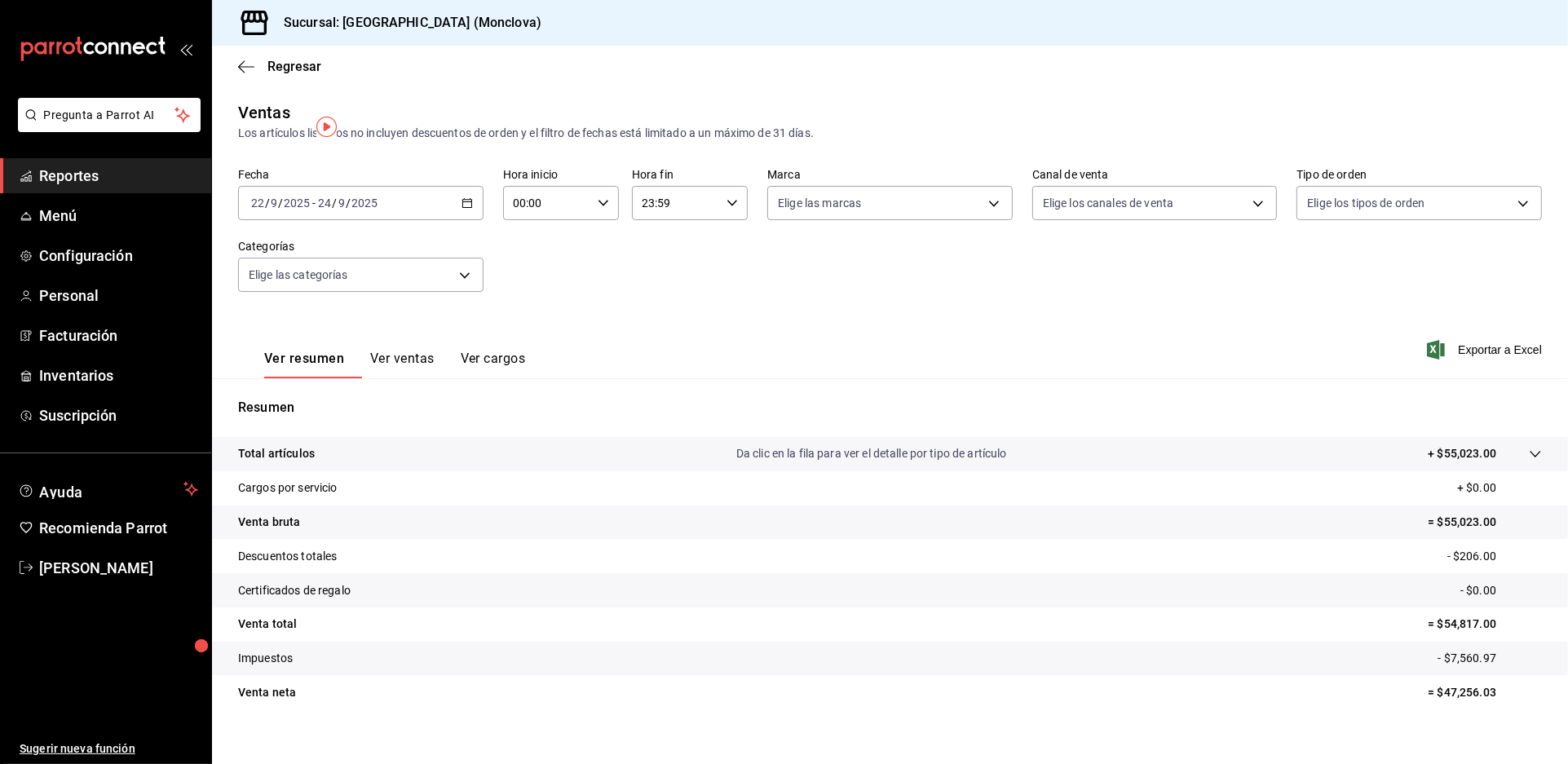
click at [280, 86] on div "Regresar" at bounding box center [890, 66] width 1356 height 42
click at [283, 74] on span "Regresar" at bounding box center [294, 66] width 53 height 15
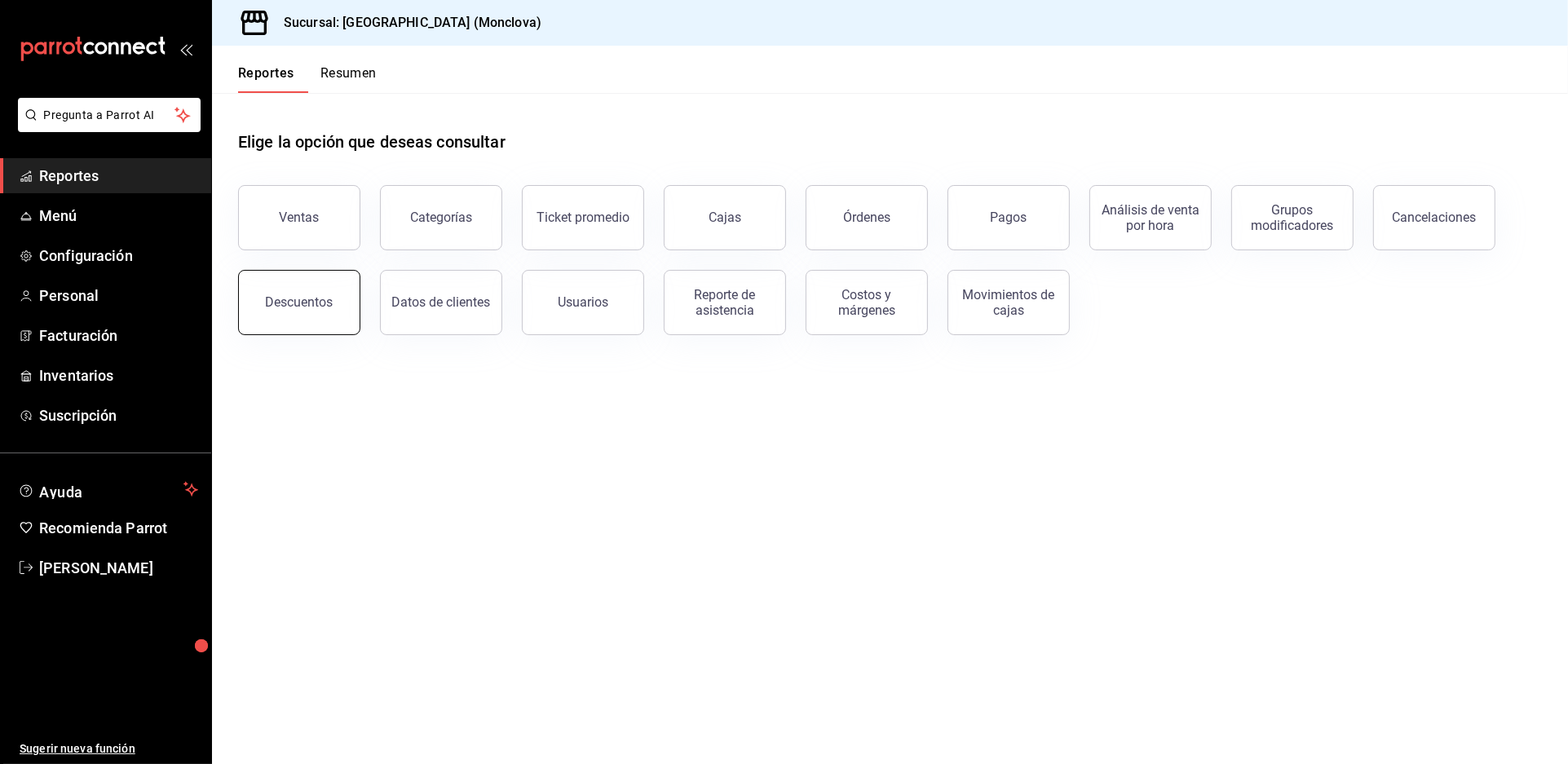
click at [336, 335] on button "Descuentos" at bounding box center [299, 303] width 122 height 65
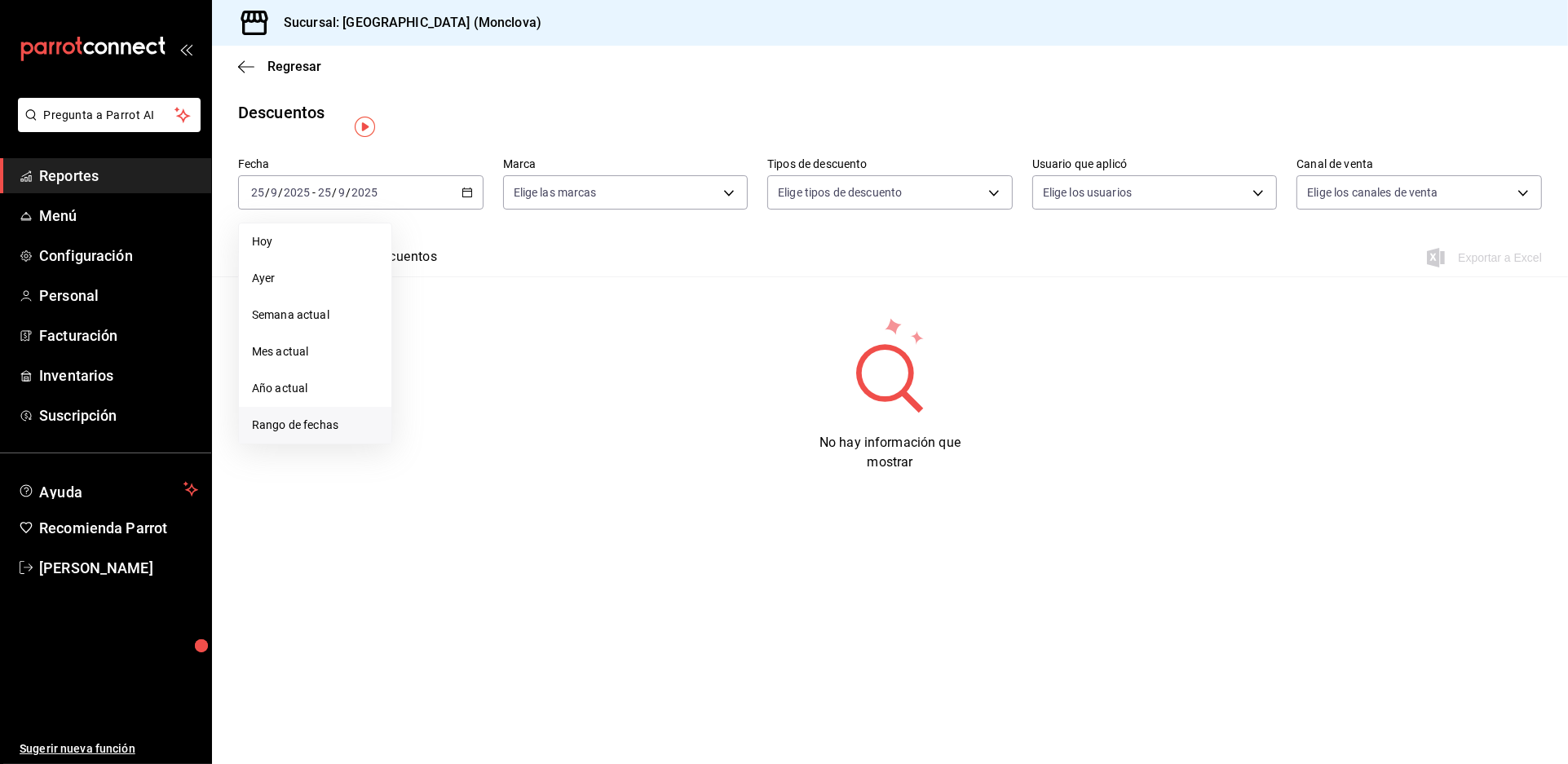
click at [356, 433] on span "Rango de fechas" at bounding box center [315, 425] width 126 height 17
click at [431, 414] on abbr "22" at bounding box center [426, 408] width 11 height 12
click at [483, 418] on button "24" at bounding box center [483, 408] width 28 height 29
